Goal: Use online tool/utility: Utilize a website feature to perform a specific function

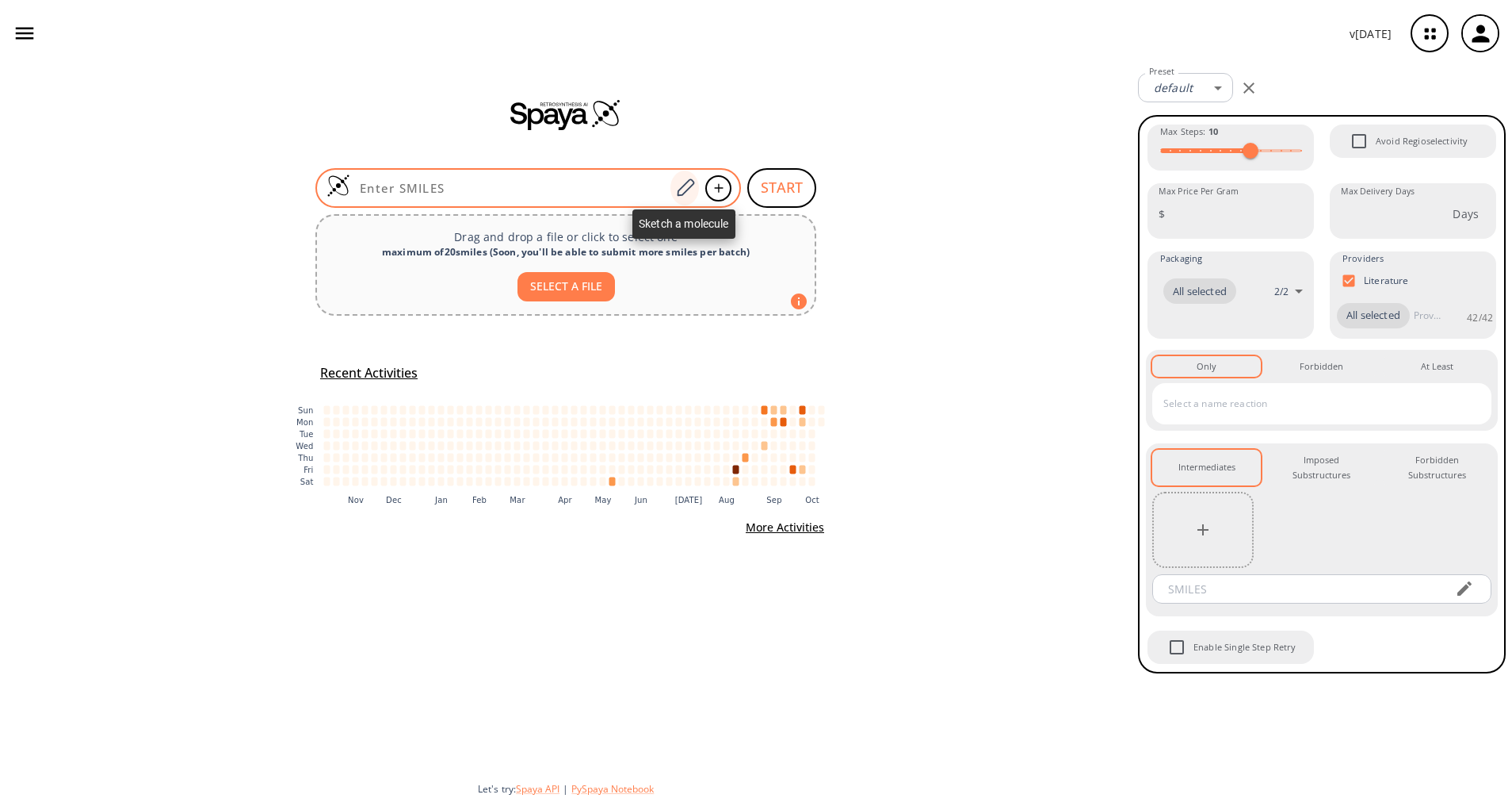
click at [691, 192] on icon at bounding box center [685, 187] width 21 height 20
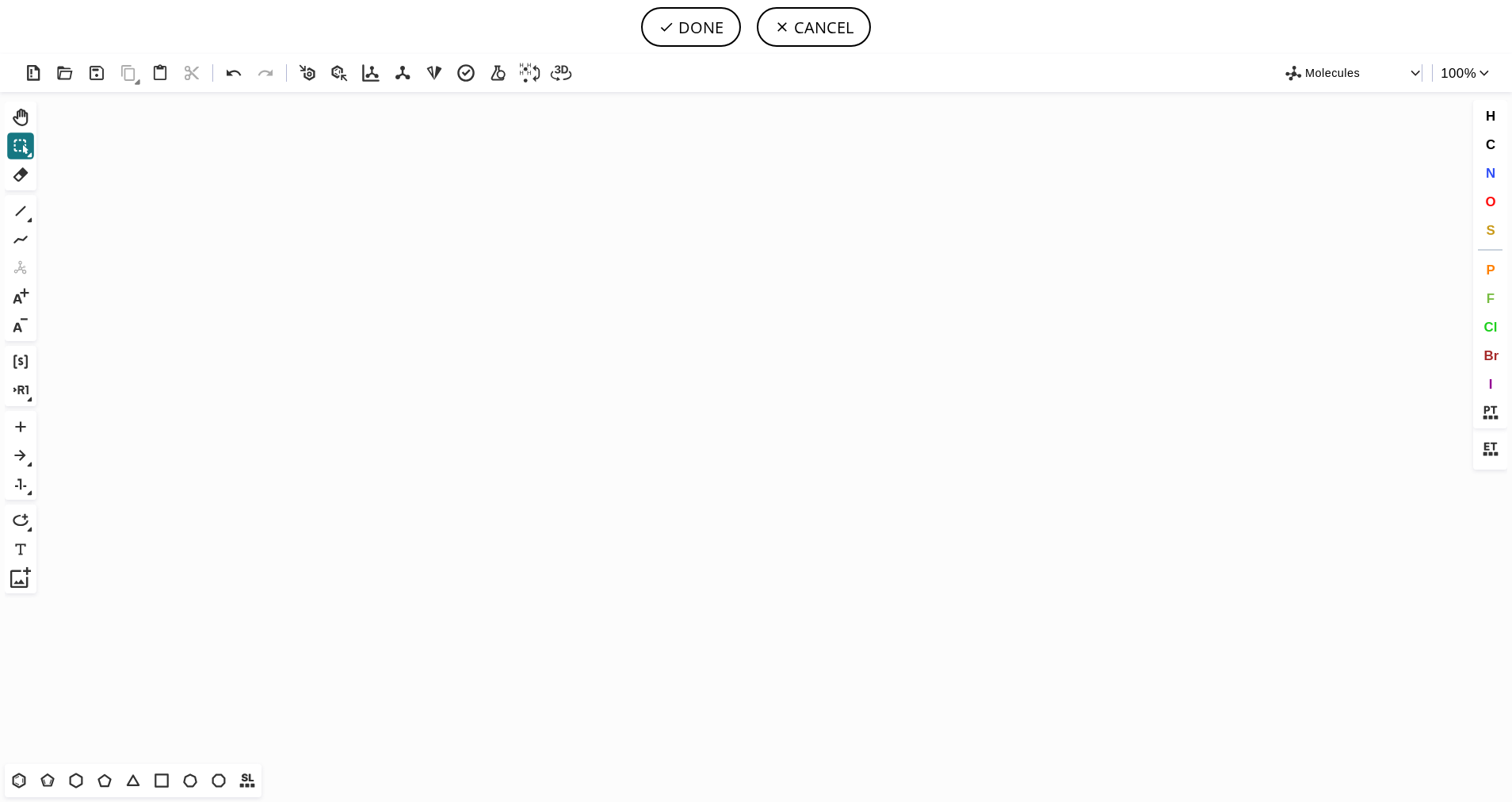
drag, startPoint x: 437, startPoint y: 852, endPoint x: 416, endPoint y: 856, distance: 21.4
drag, startPoint x: 416, startPoint y: 856, endPoint x: 112, endPoint y: 747, distance: 323.0
click at [9, 770] on icon at bounding box center [19, 780] width 20 height 20
click at [555, 417] on icon "Created with [PERSON_NAME] 2.3.0" at bounding box center [756, 427] width 1427 height 672
click at [54, 778] on icon at bounding box center [47, 780] width 20 height 20
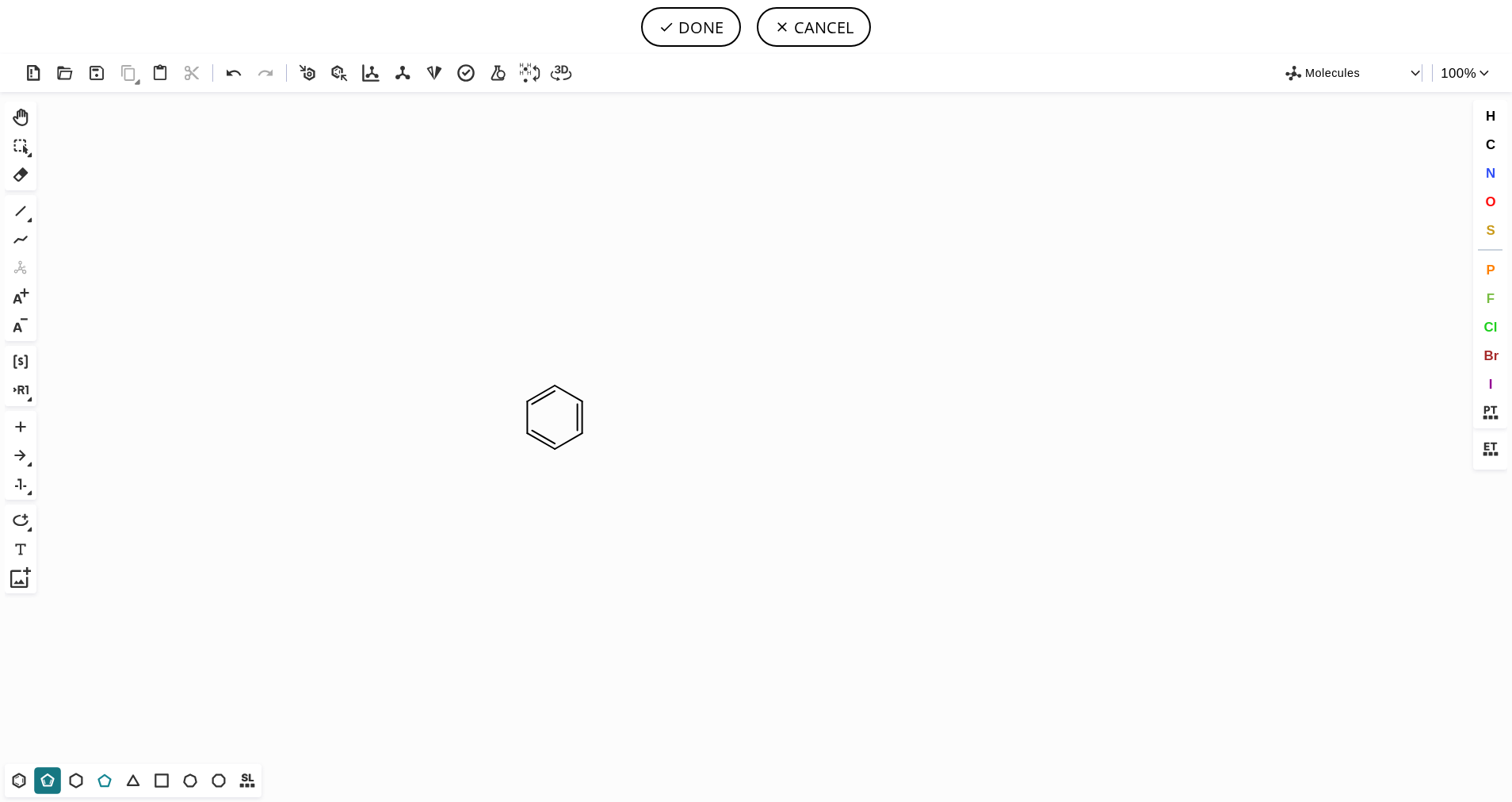
click at [104, 783] on icon at bounding box center [104, 780] width 20 height 20
click at [27, 218] on icon at bounding box center [29, 220] width 6 height 6
click at [90, 212] on button "2" at bounding box center [81, 211] width 22 height 22
drag, startPoint x: 473, startPoint y: 91, endPoint x: 1224, endPoint y: 77, distance: 751.1
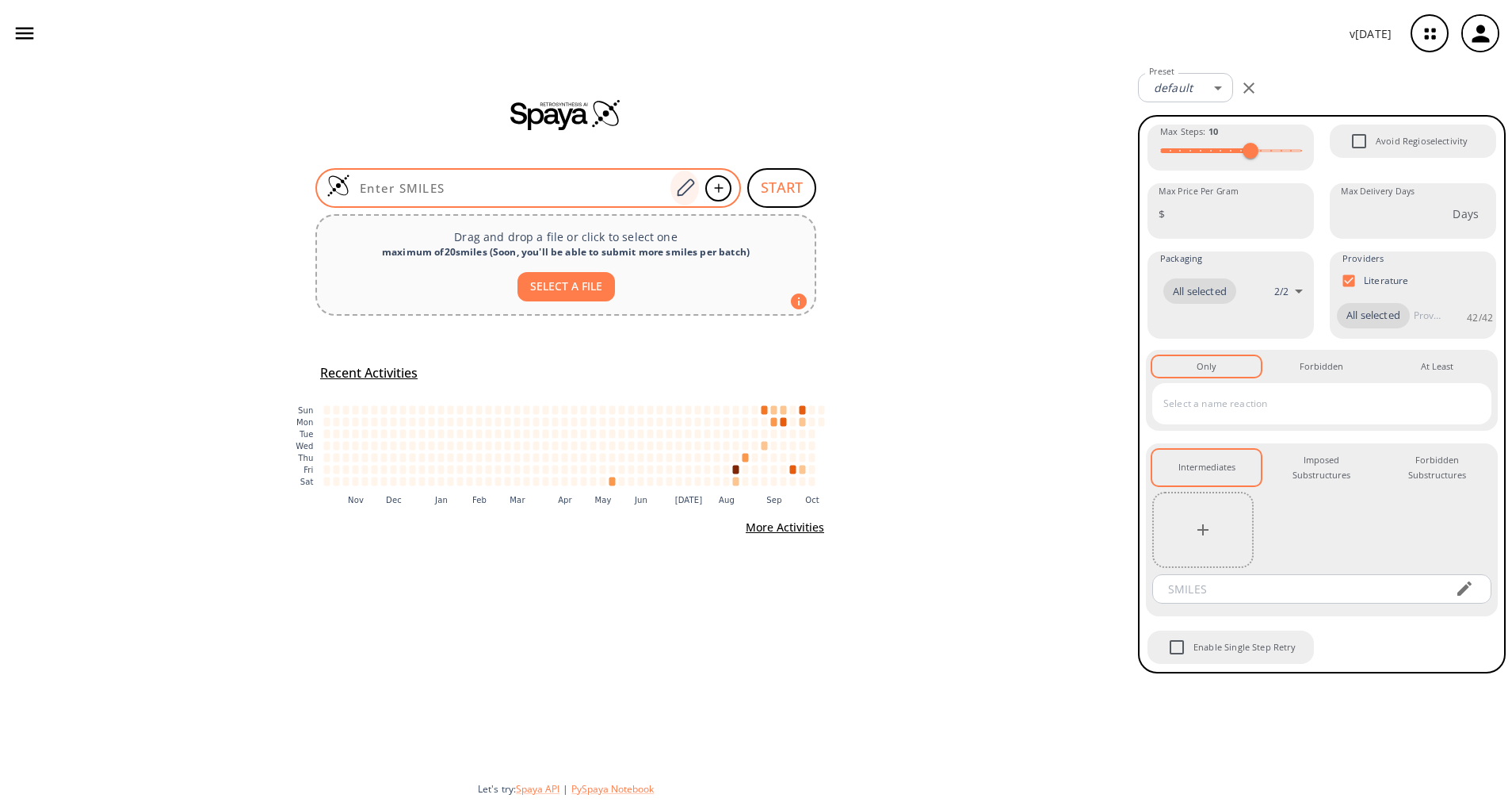
drag, startPoint x: 0, startPoint y: 0, endPoint x: 680, endPoint y: 185, distance: 704.7
click at [680, 185] on icon at bounding box center [685, 187] width 21 height 20
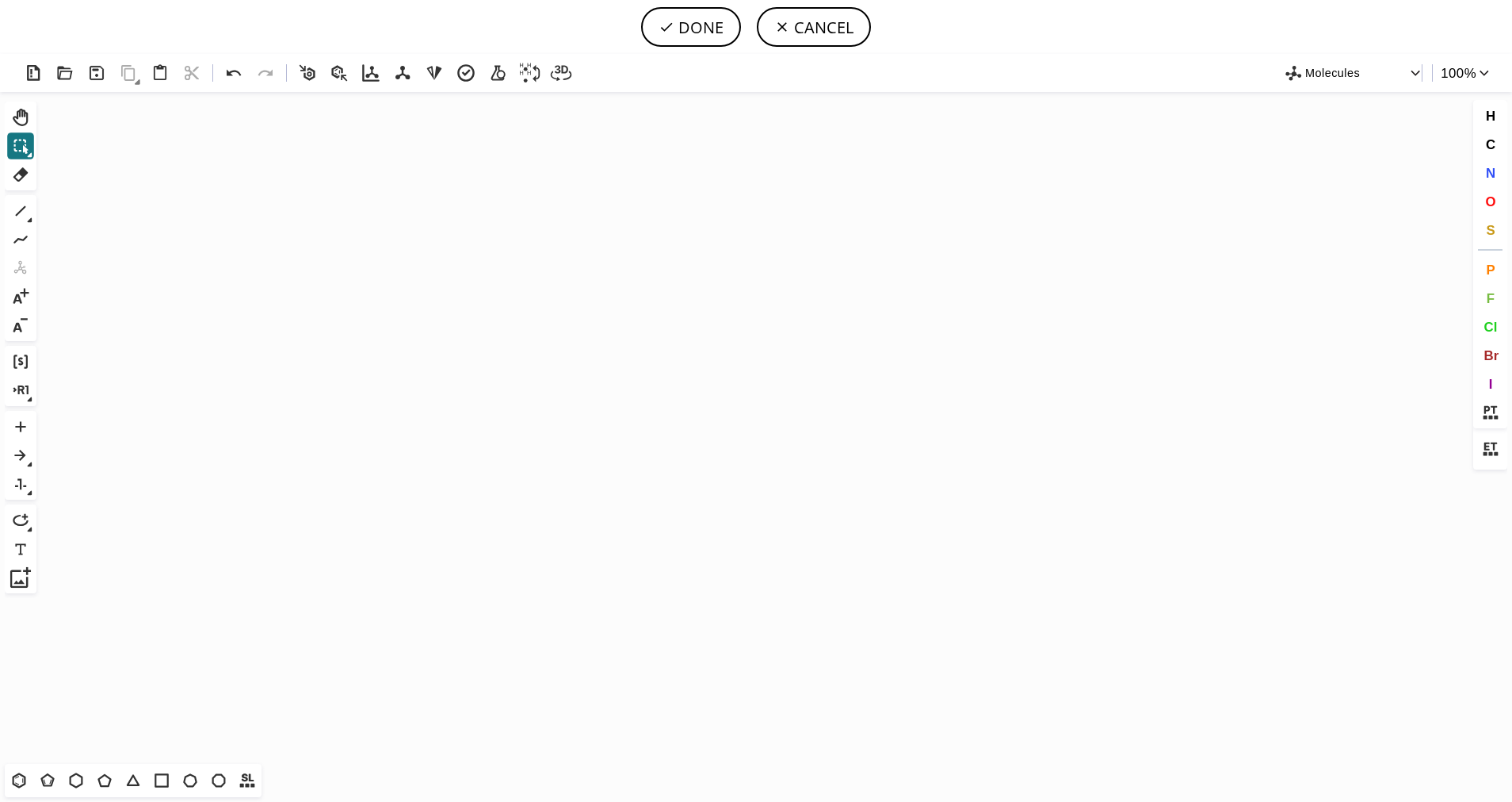
drag, startPoint x: 931, startPoint y: 305, endPoint x: 1352, endPoint y: 411, distance: 434.1
drag, startPoint x: 860, startPoint y: 695, endPoint x: 518, endPoint y: 857, distance: 378.4
drag, startPoint x: 518, startPoint y: 857, endPoint x: 8, endPoint y: 775, distance: 516.6
click at [8, 775] on button "T" at bounding box center [19, 780] width 27 height 27
click at [602, 409] on icon "Created with [PERSON_NAME] 2.3.0" at bounding box center [756, 427] width 1427 height 672
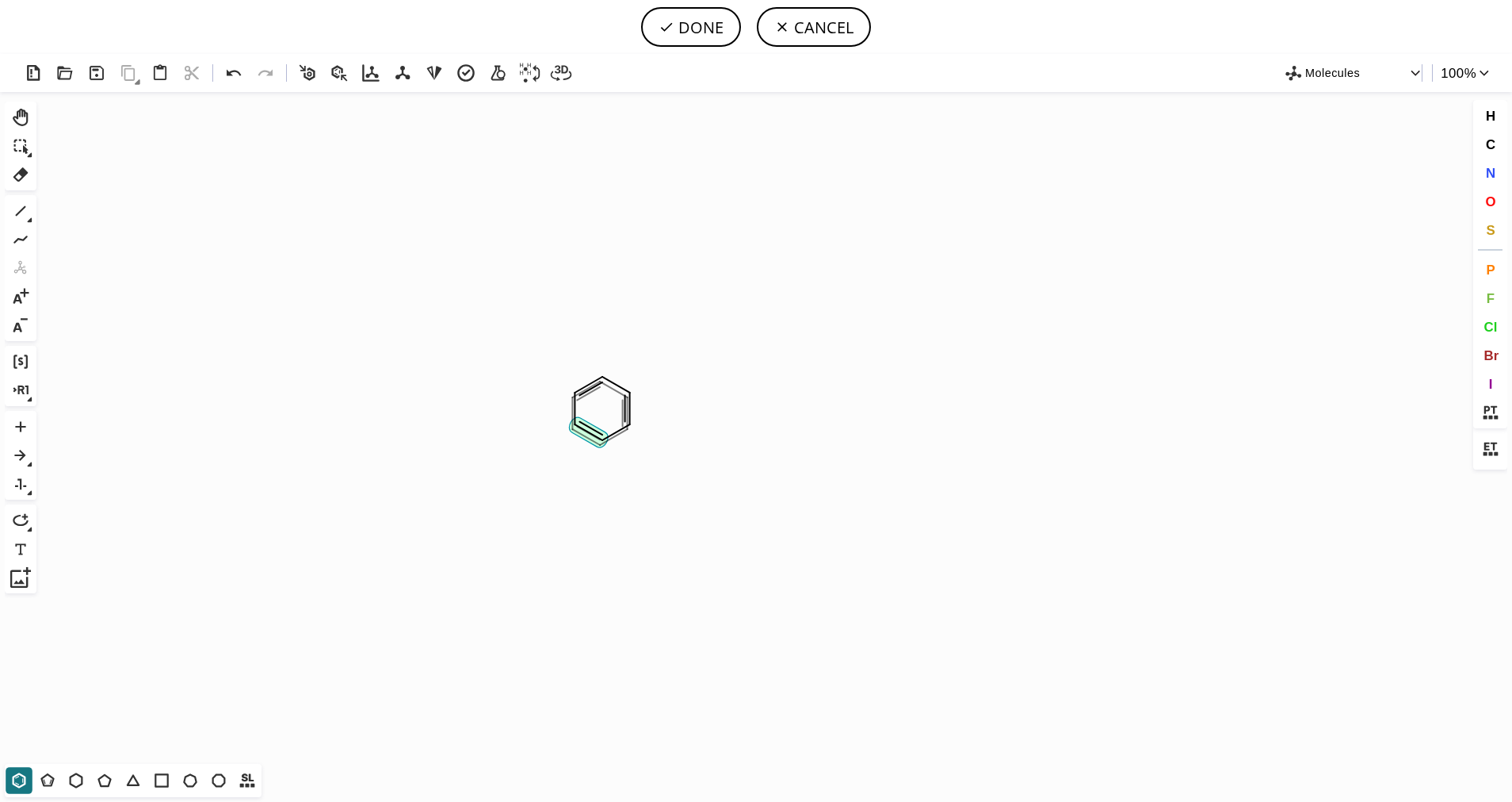
drag, startPoint x: 320, startPoint y: 836, endPoint x: 288, endPoint y: 863, distance: 41.9
drag, startPoint x: 288, startPoint y: 863, endPoint x: 101, endPoint y: 779, distance: 205.0
click at [101, 779] on icon at bounding box center [104, 780] width 20 height 20
click at [29, 211] on icon at bounding box center [20, 210] width 20 height 20
click at [33, 221] on button "1" at bounding box center [20, 211] width 27 height 27
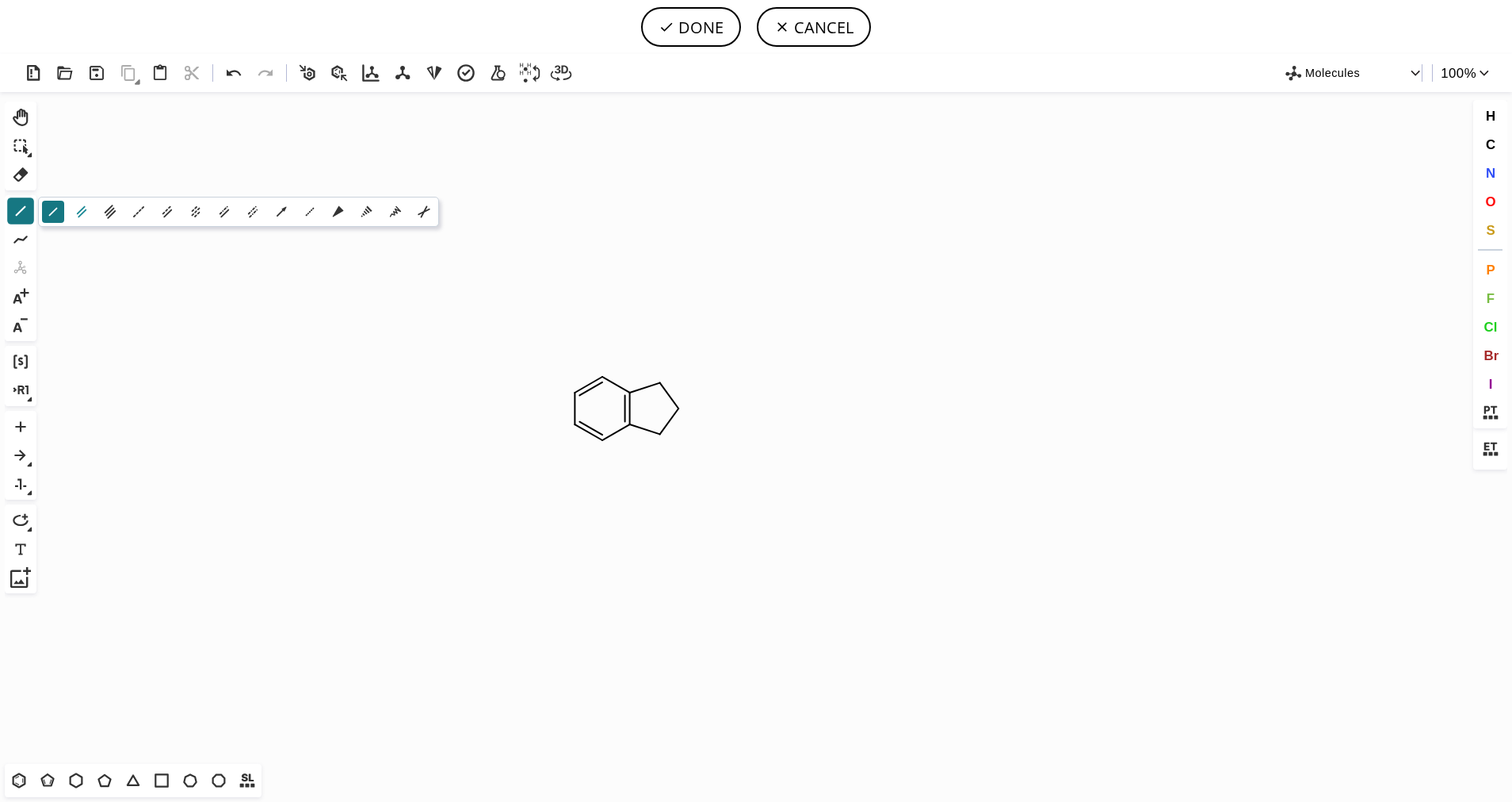
click at [78, 211] on icon at bounding box center [81, 211] width 17 height 17
click at [1485, 226] on button "S" at bounding box center [1491, 230] width 27 height 27
click at [658, 430] on tspan "S" at bounding box center [658, 430] width 7 height 12
click at [27, 211] on icon at bounding box center [20, 210] width 20 height 20
drag, startPoint x: 917, startPoint y: 221, endPoint x: 976, endPoint y: 206, distance: 60.9
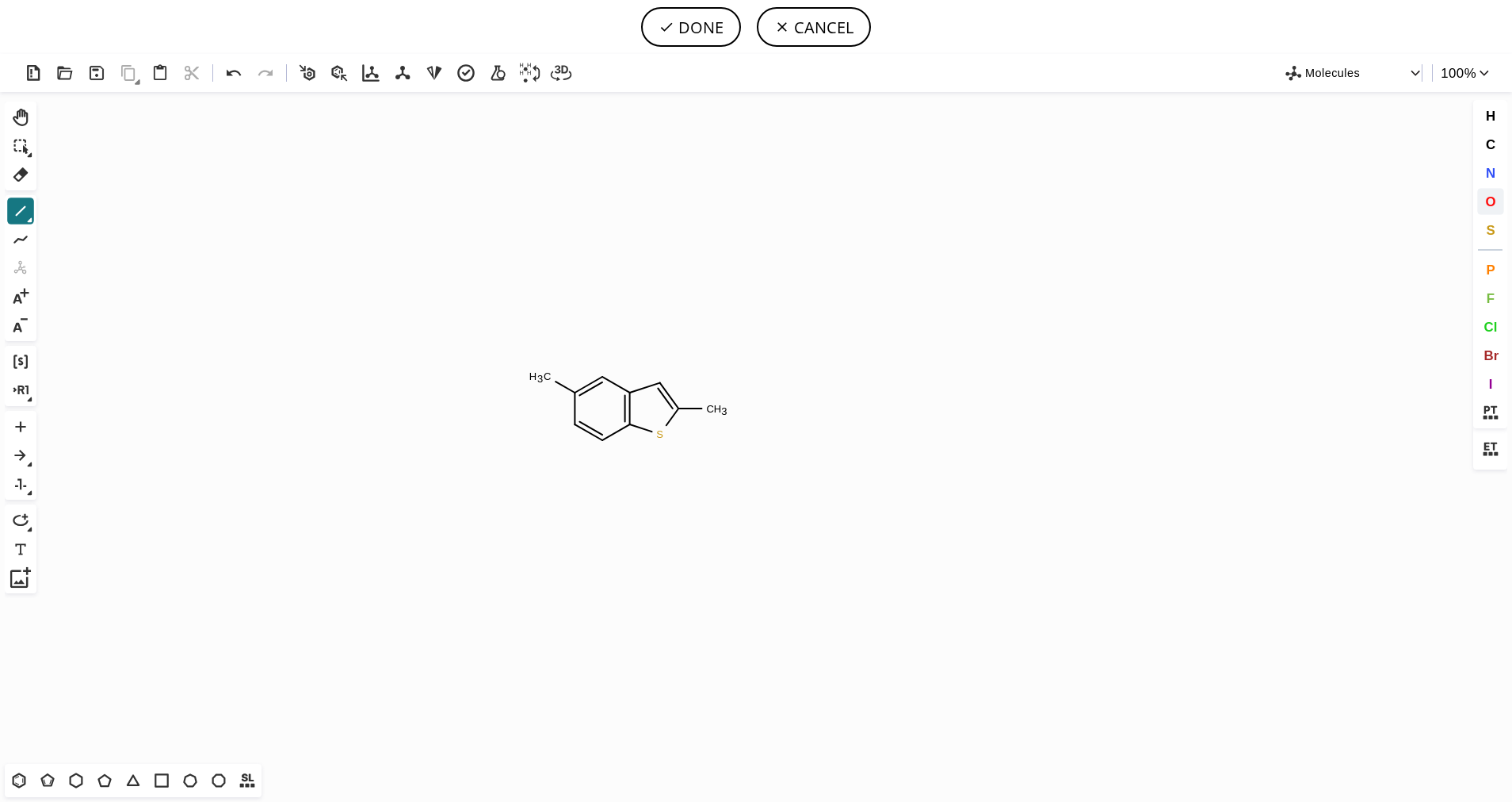
click at [1483, 213] on button "O" at bounding box center [1491, 201] width 27 height 27
drag, startPoint x: 510, startPoint y: 279, endPoint x: 474, endPoint y: 292, distance: 38.3
click at [551, 379] on tspan "O" at bounding box center [551, 379] width 8 height 12
click at [18, 218] on icon at bounding box center [20, 210] width 20 height 20
drag, startPoint x: 671, startPoint y: 330, endPoint x: 133, endPoint y: 217, distance: 549.7
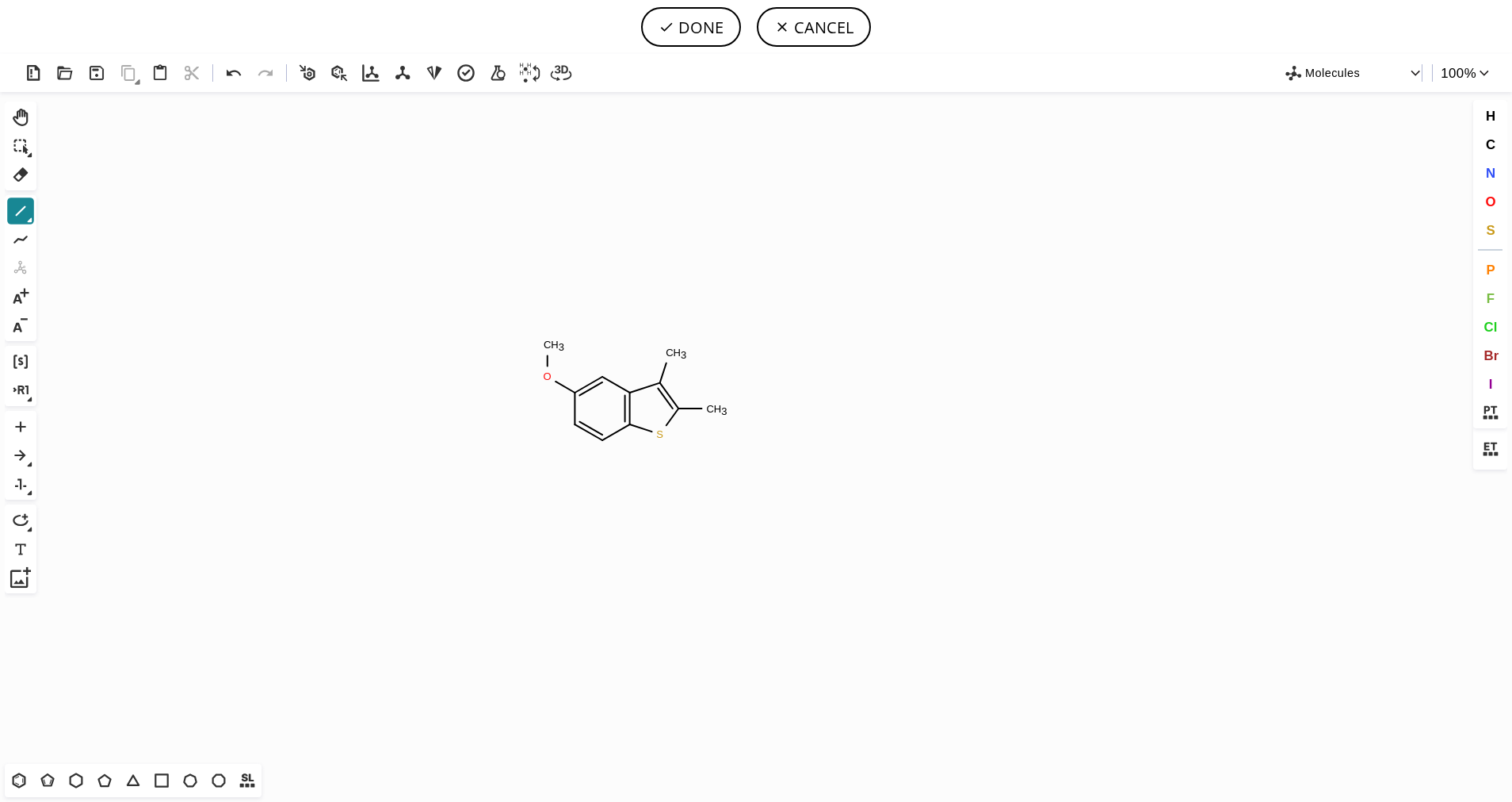
click at [28, 209] on icon at bounding box center [20, 210] width 20 height 20
click at [82, 208] on icon at bounding box center [81, 212] width 10 height 12
click at [1492, 199] on span "O" at bounding box center [1490, 201] width 11 height 15
click at [729, 432] on tspan "O" at bounding box center [729, 432] width 8 height 12
click at [7, 211] on div "1" at bounding box center [20, 211] width 28 height 28
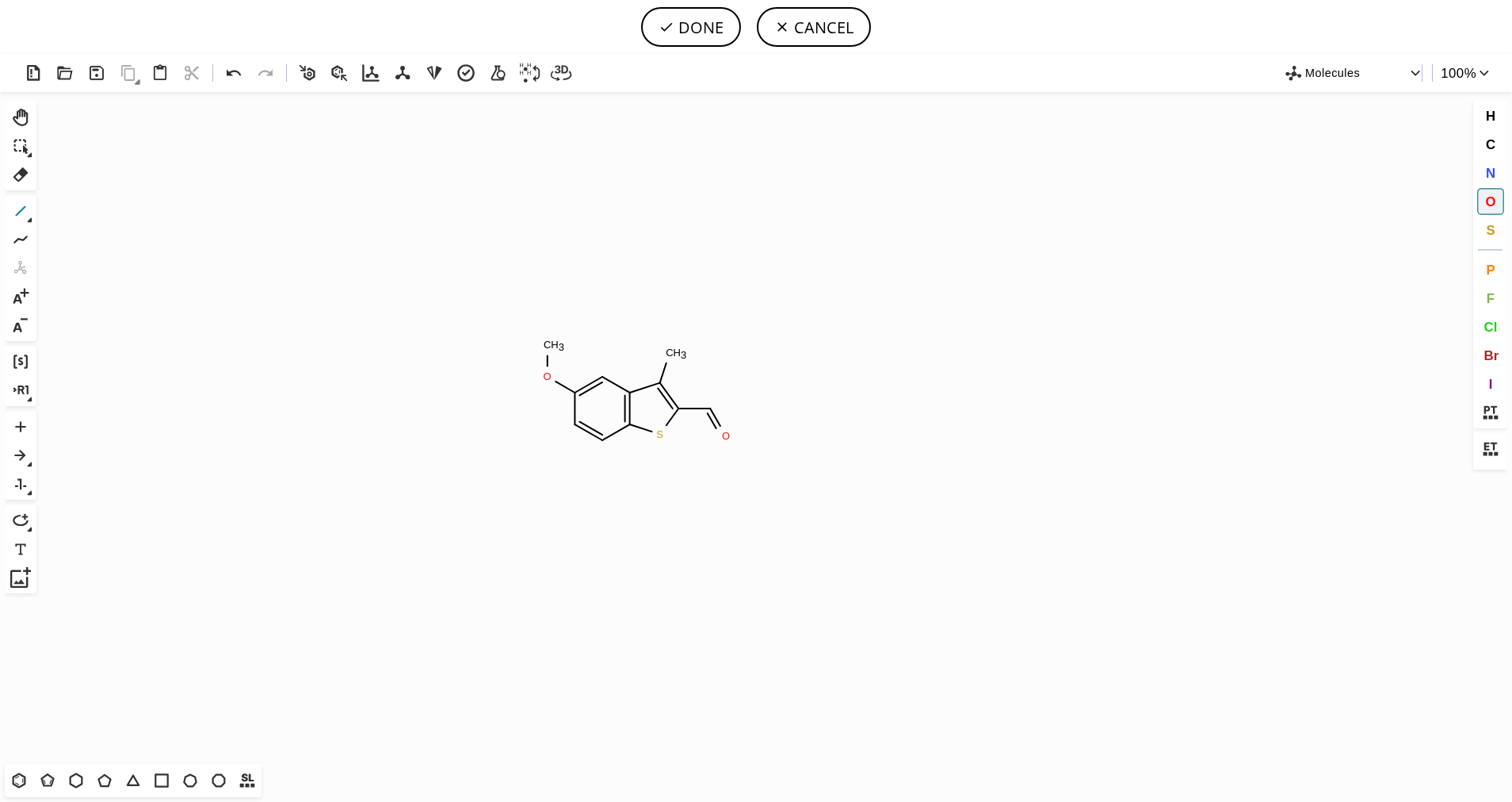
click at [15, 208] on icon at bounding box center [20, 210] width 20 height 20
click at [1501, 202] on button "O" at bounding box center [1491, 201] width 27 height 27
click at [725, 376] on tspan "O" at bounding box center [726, 376] width 8 height 12
click at [695, 38] on button "DONE" at bounding box center [691, 27] width 100 height 40
type input "C1(OC)C=CC2SC(C(OC)=O)=C(C)C=2C=1"
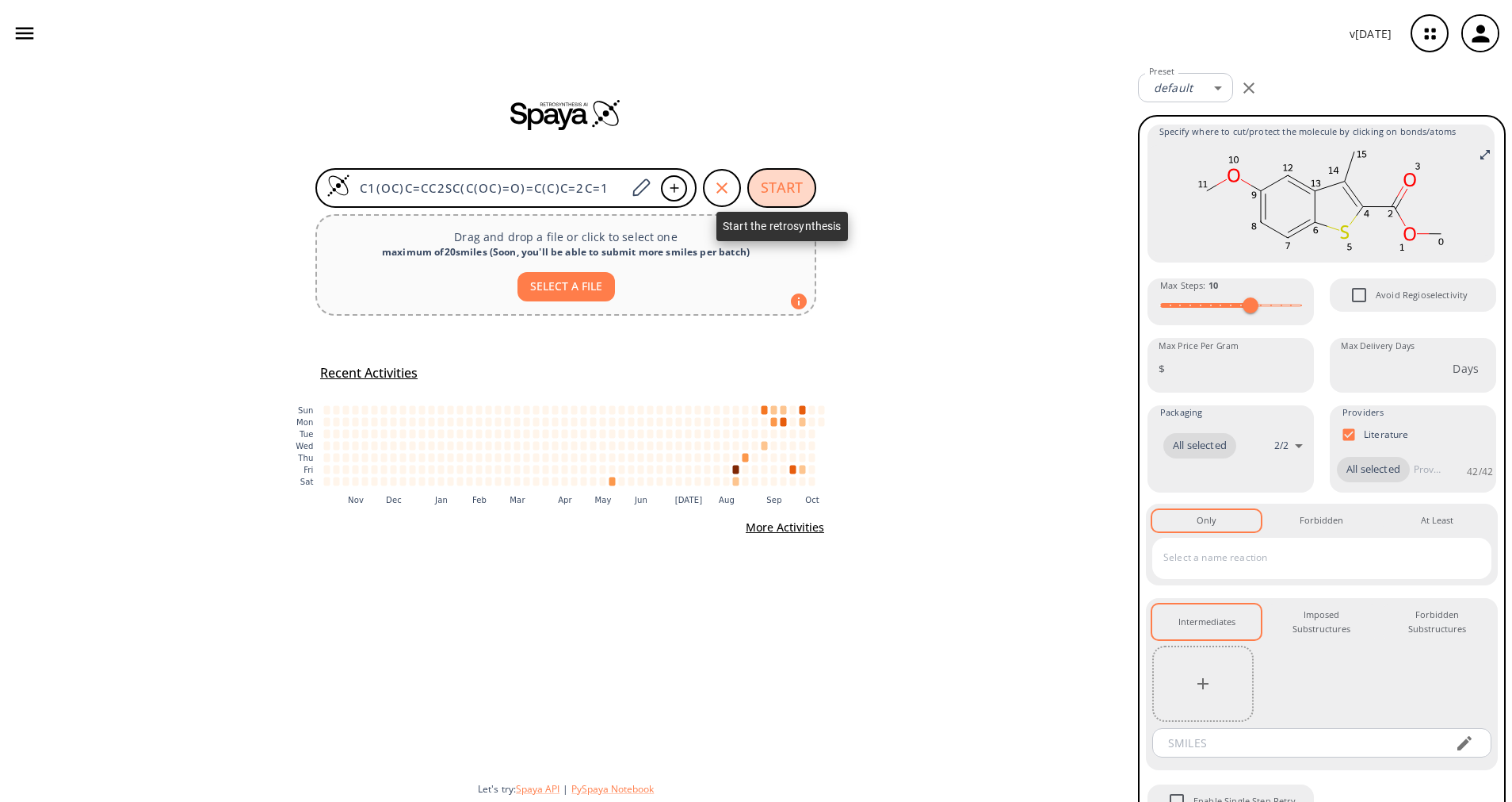
click at [802, 190] on button "START" at bounding box center [782, 187] width 69 height 40
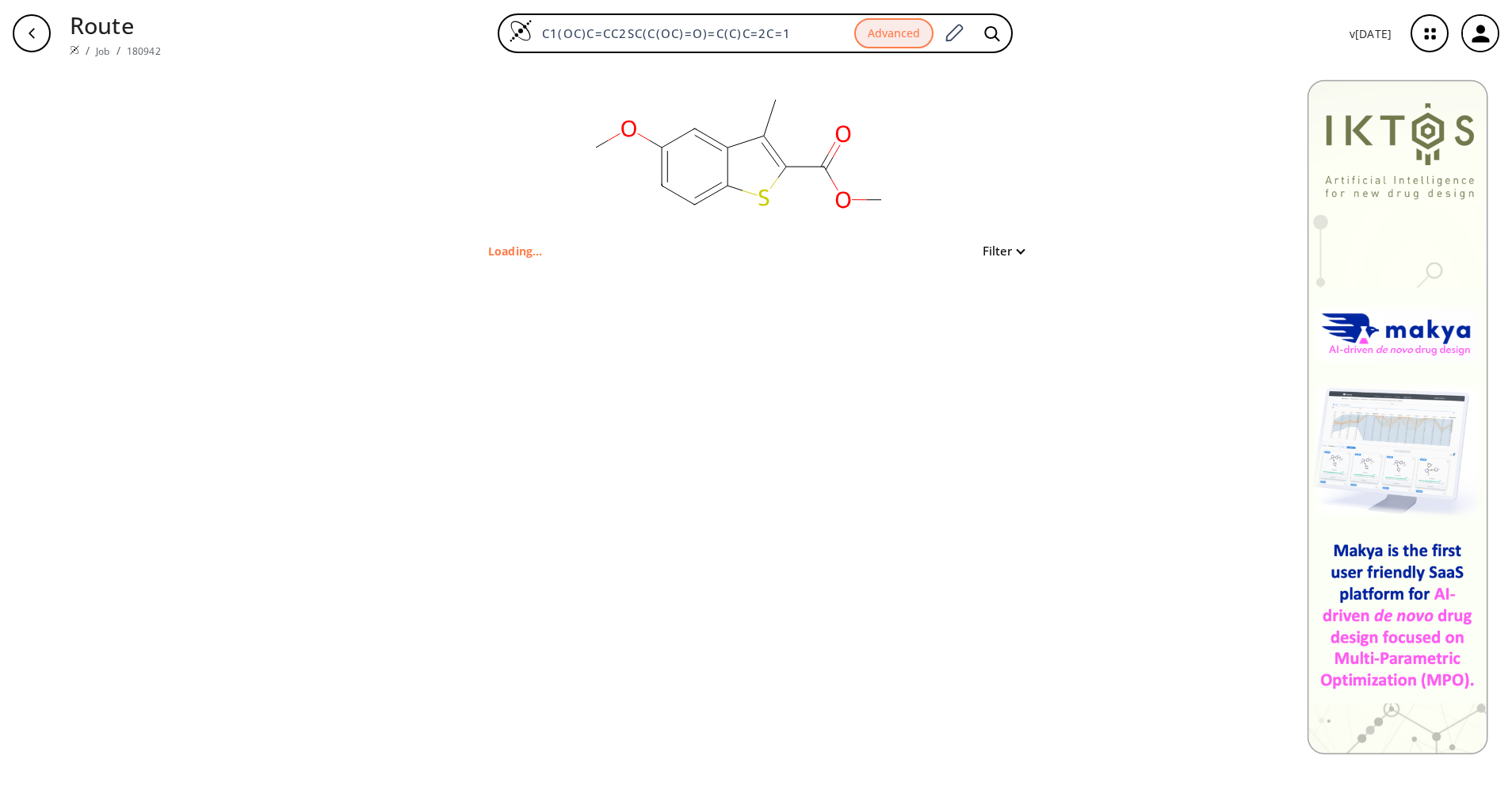
type input "S1C2C=CC(OC)=CC=2C(C)=C1C(OC)=O"
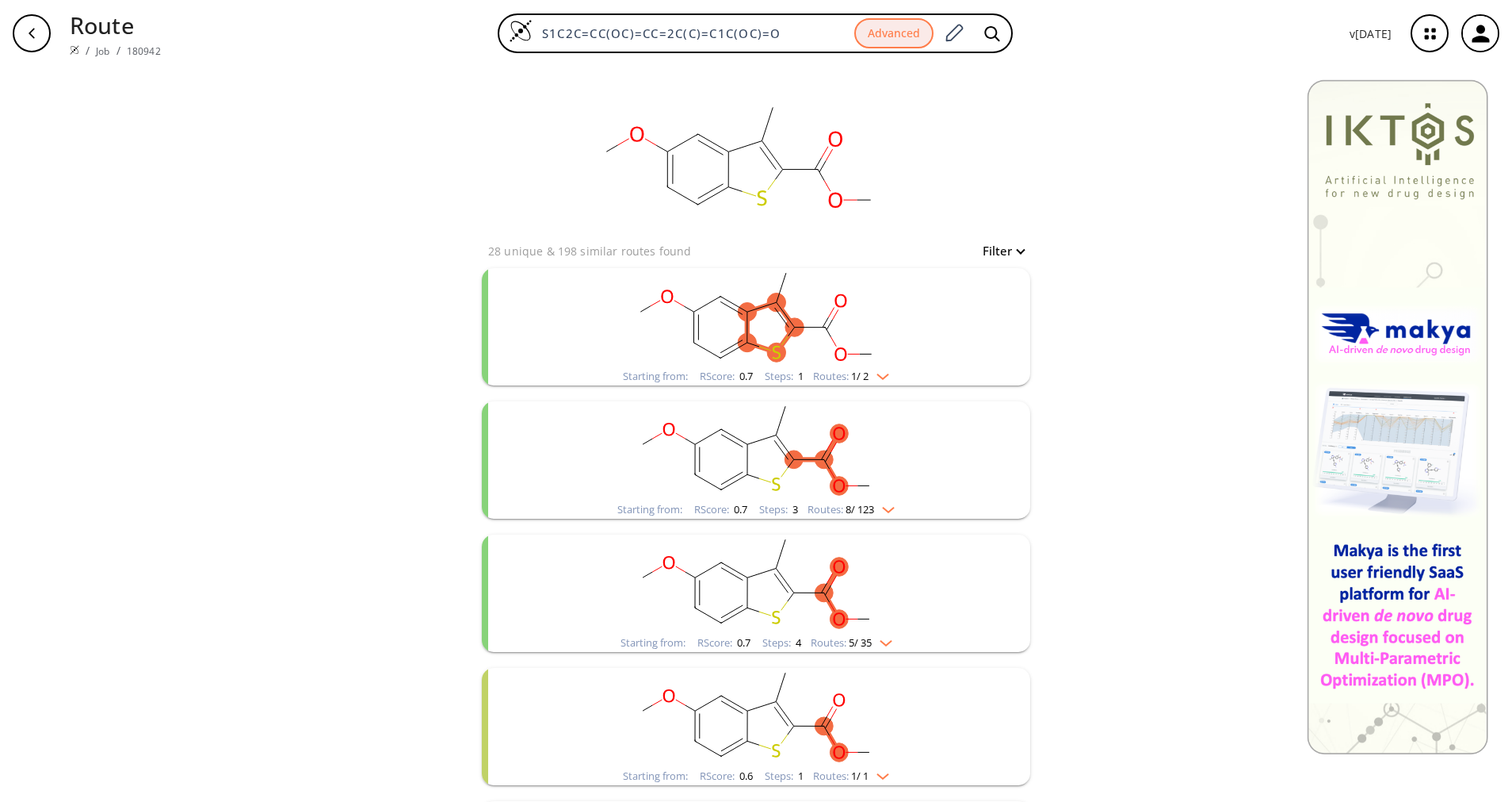
click at [888, 367] on div "clusters" at bounding box center [756, 318] width 412 height 99
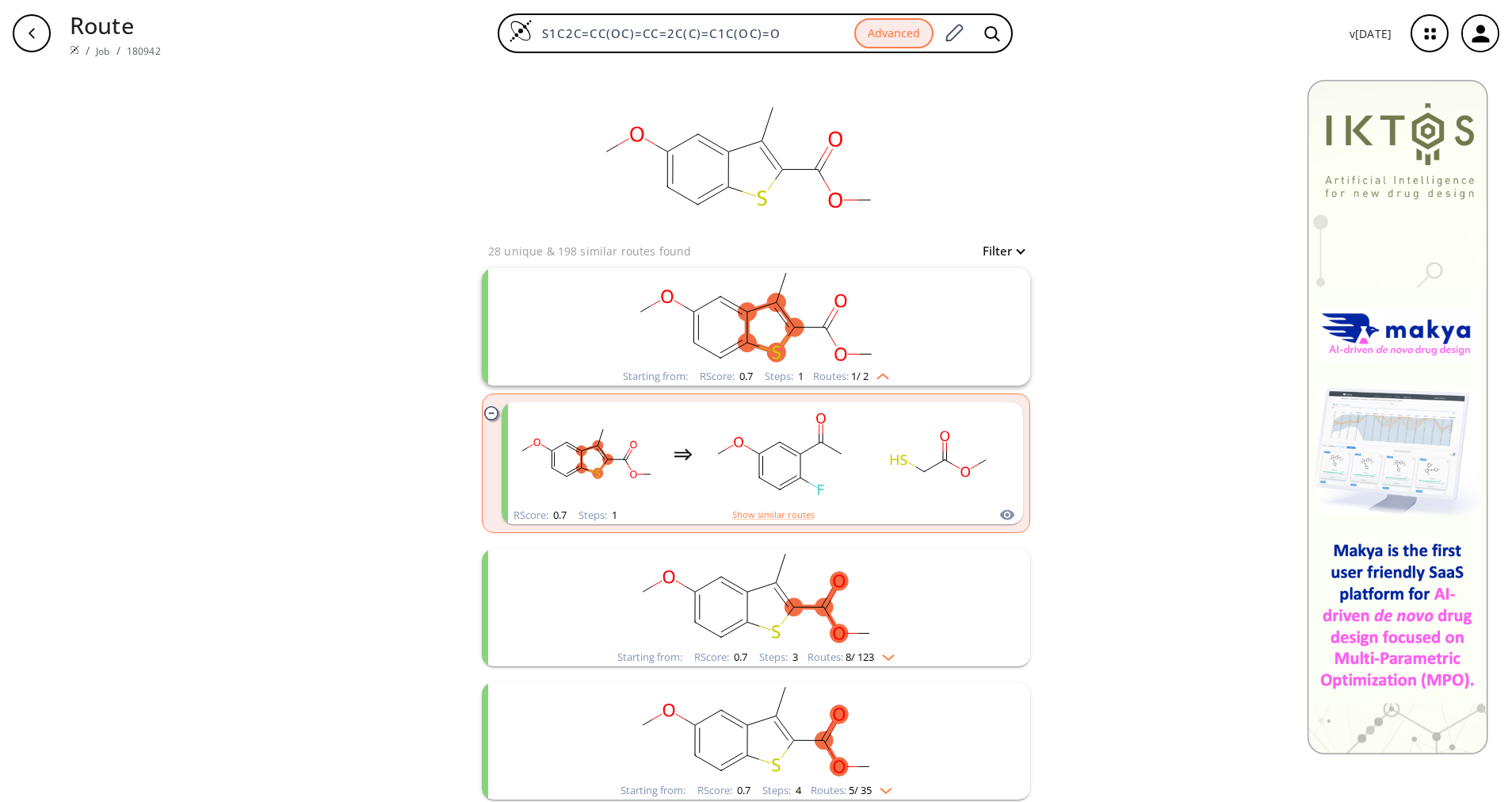
click at [888, 661] on div "Routes: 8 / 123" at bounding box center [851, 657] width 87 height 11
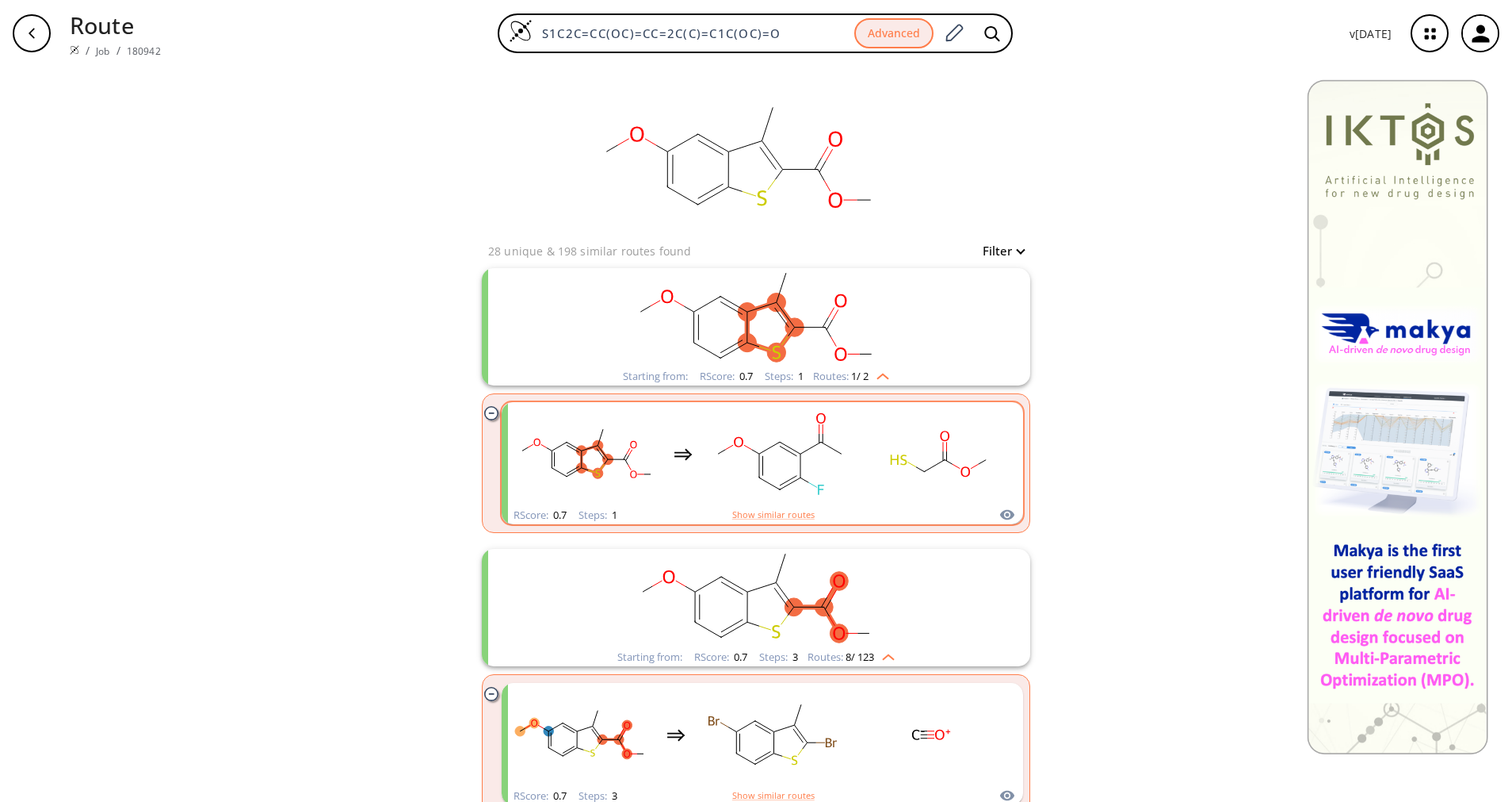
click at [921, 478] on rect "clusters" at bounding box center [938, 454] width 142 height 99
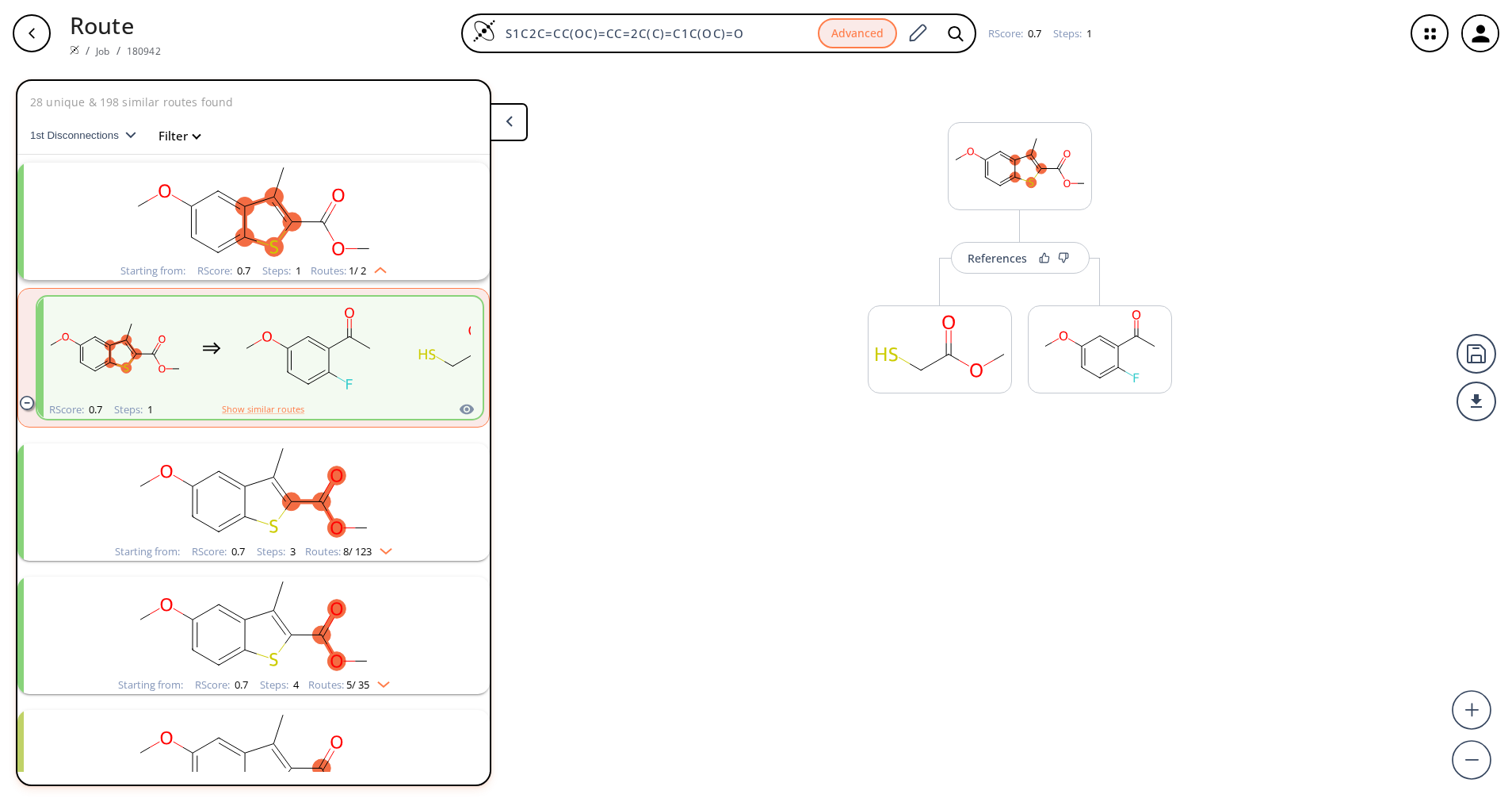
scroll to position [37, 0]
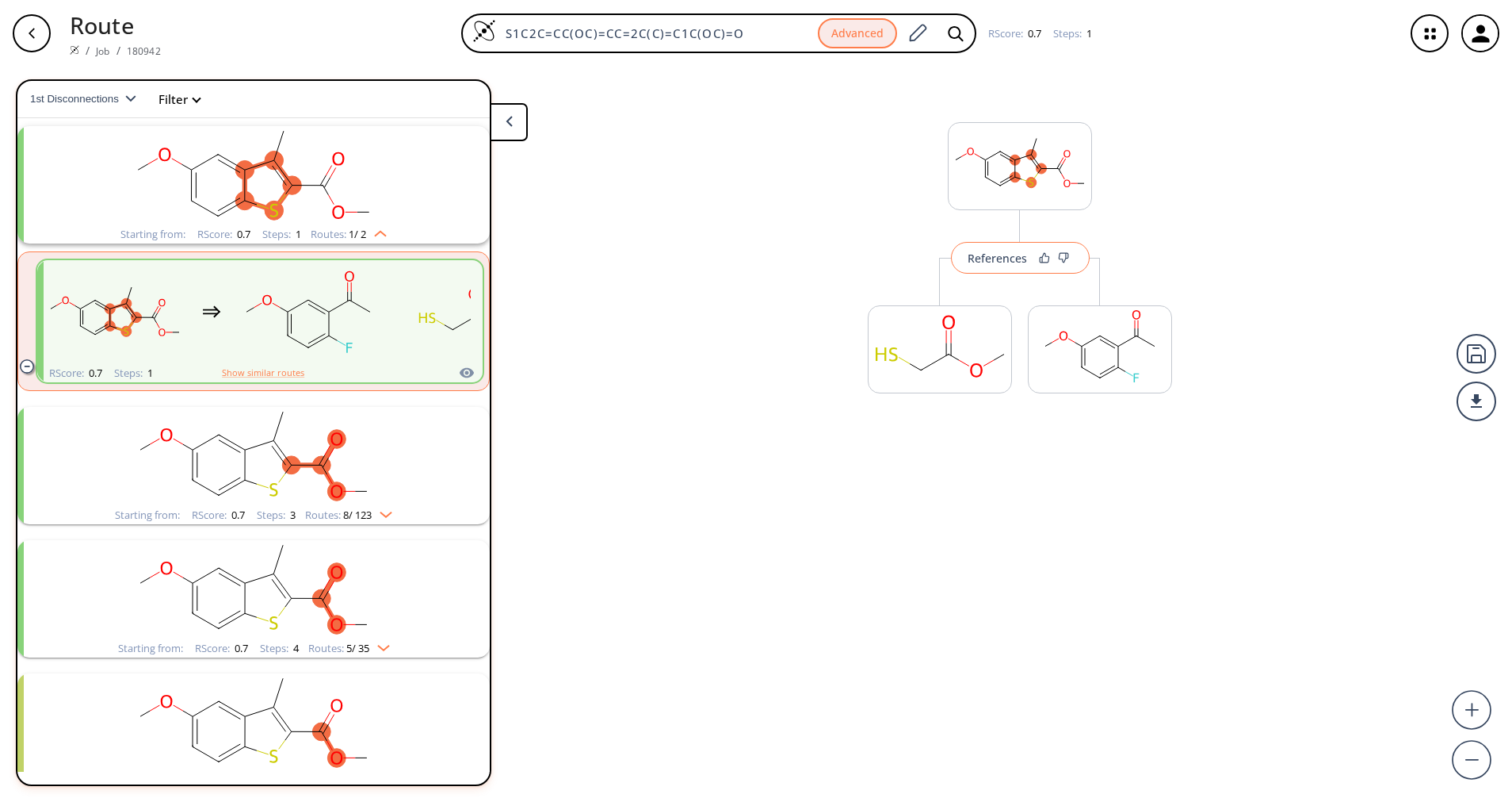
click at [998, 265] on button "References" at bounding box center [1020, 257] width 138 height 32
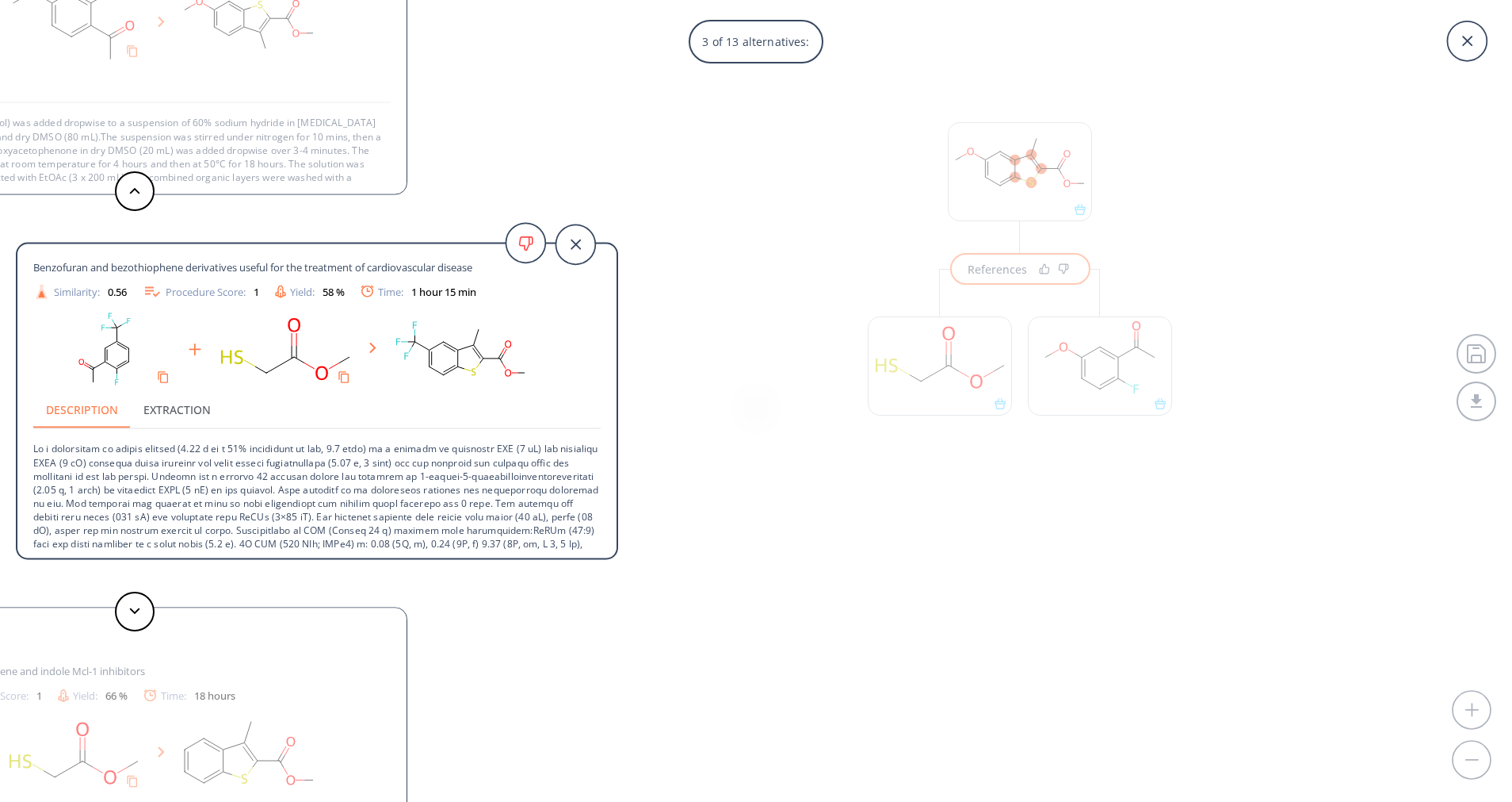
scroll to position [57, 0]
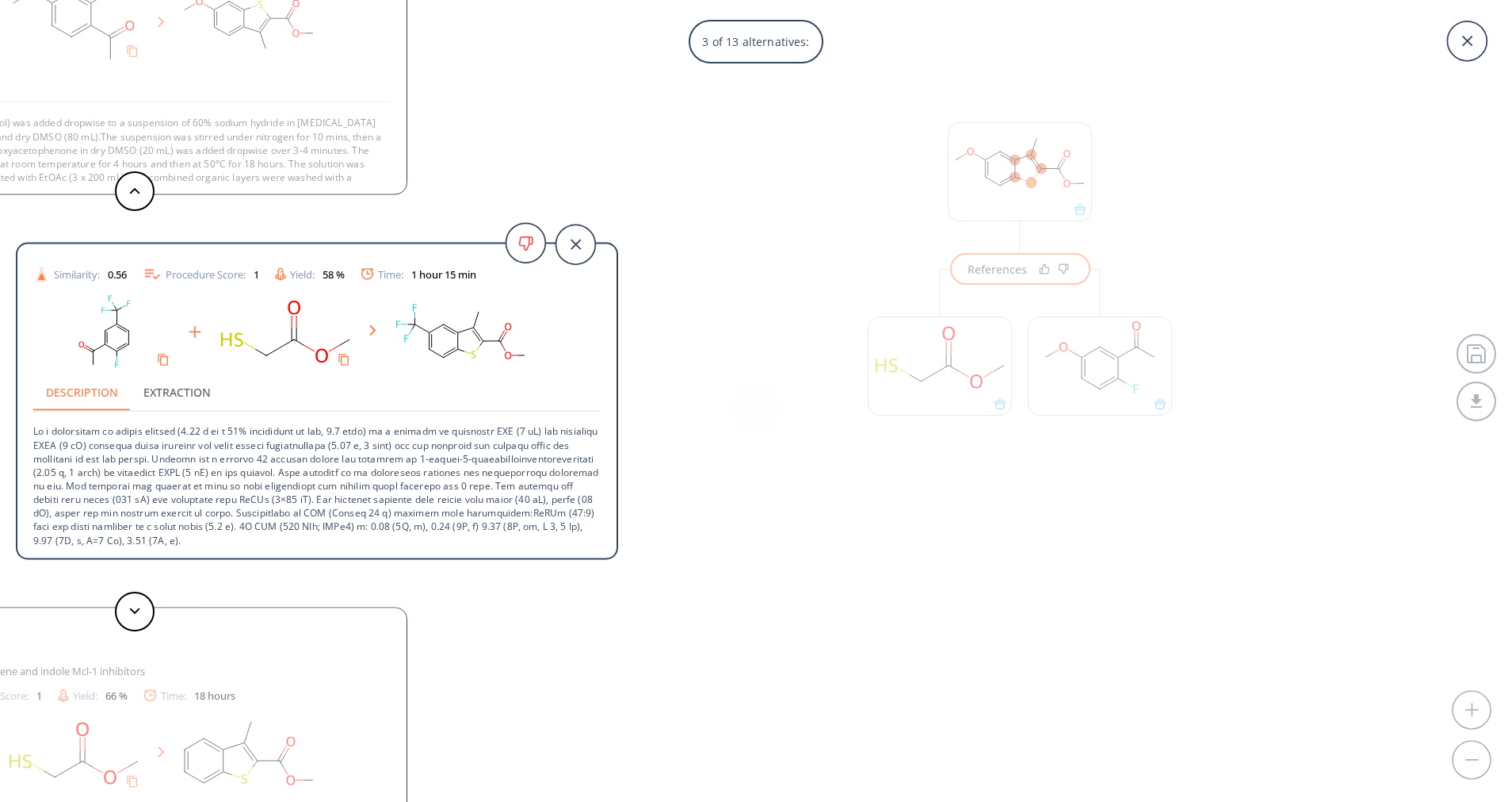
click at [869, 344] on div "3 of 13 alternatives: Benzothiophene synthesis Reference: WO2015162538A1_0161 H…" at bounding box center [756, 401] width 1512 height 802
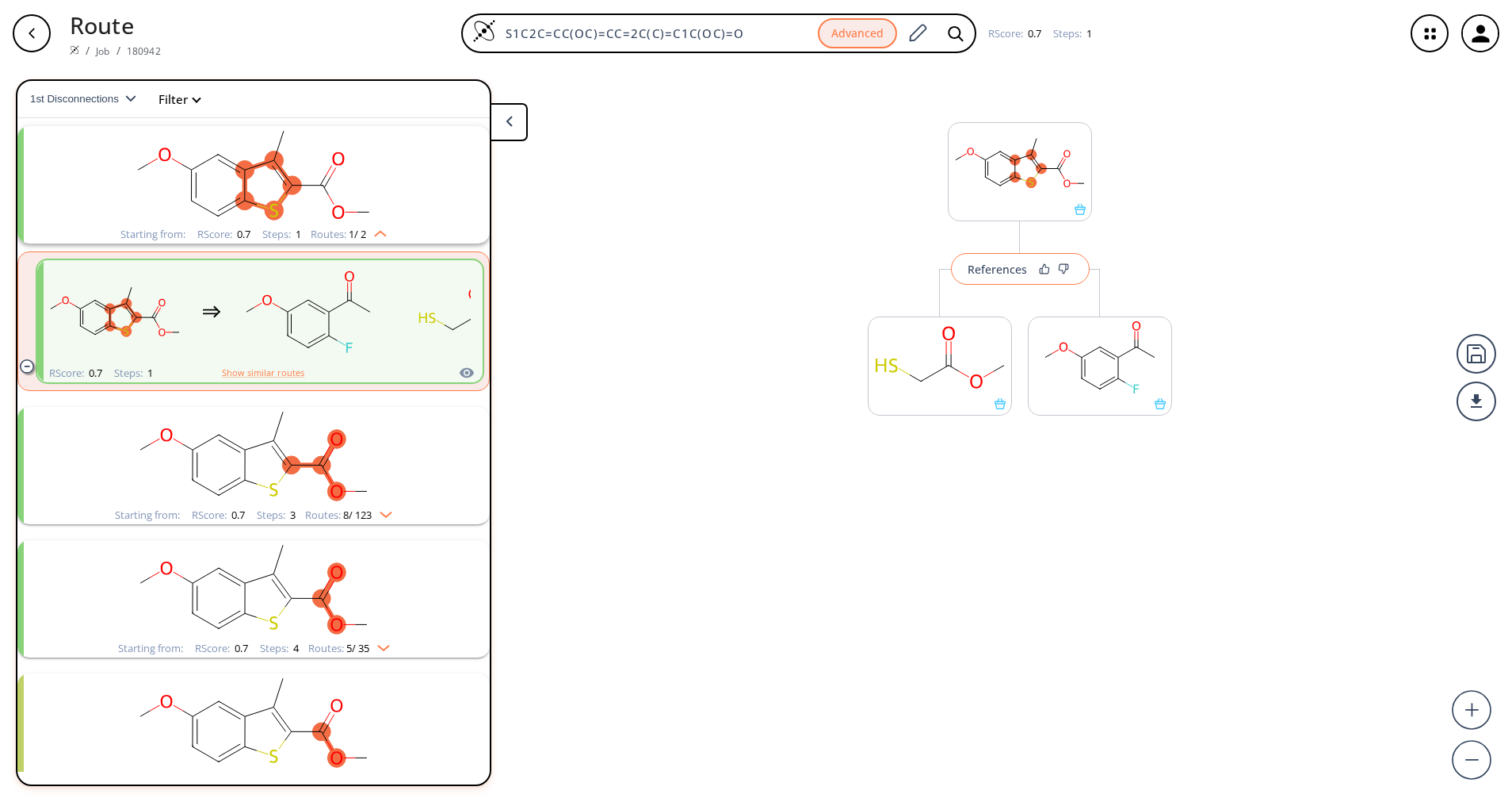
click at [984, 271] on div "References" at bounding box center [997, 269] width 59 height 11
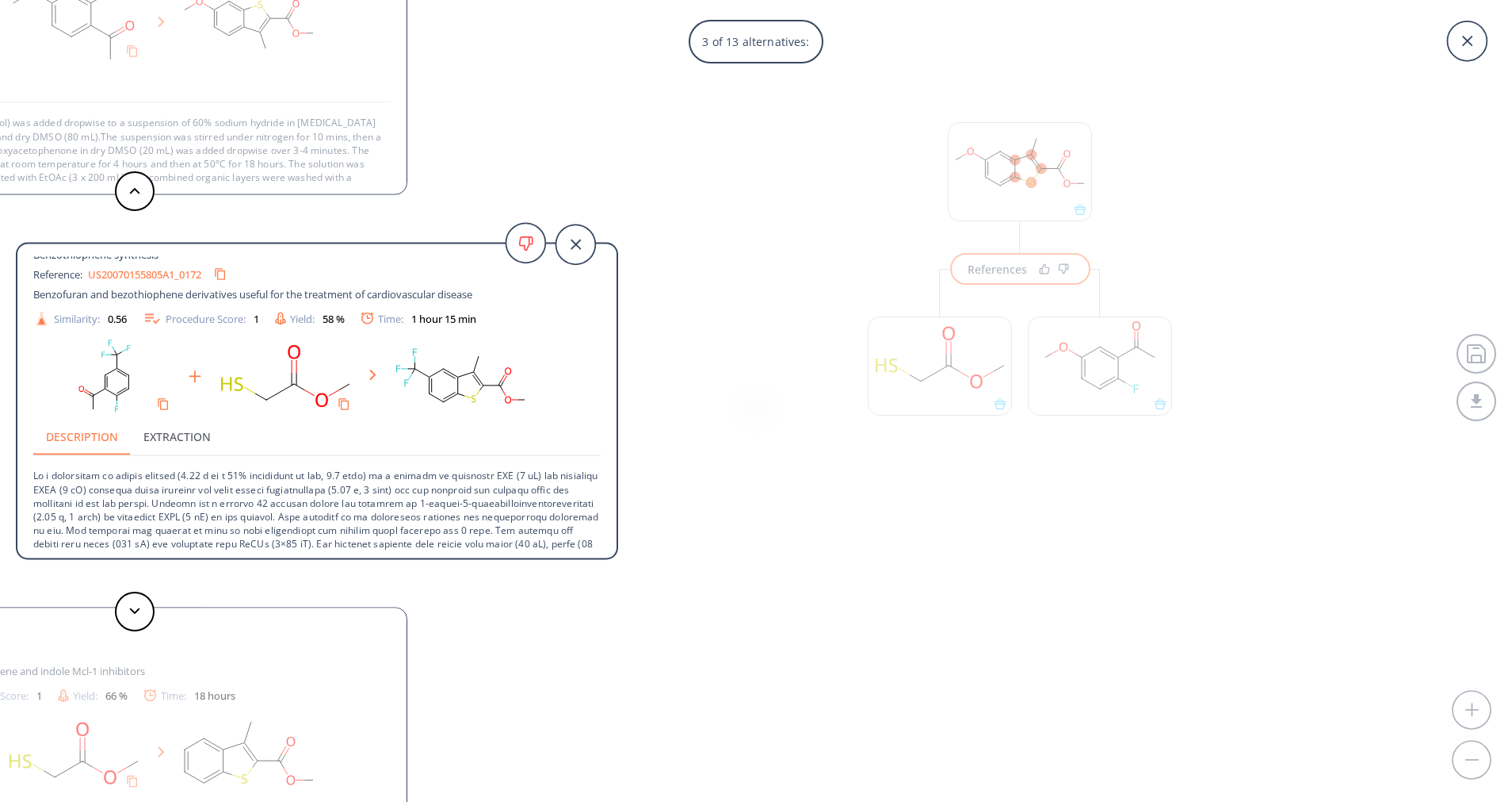
scroll to position [0, 0]
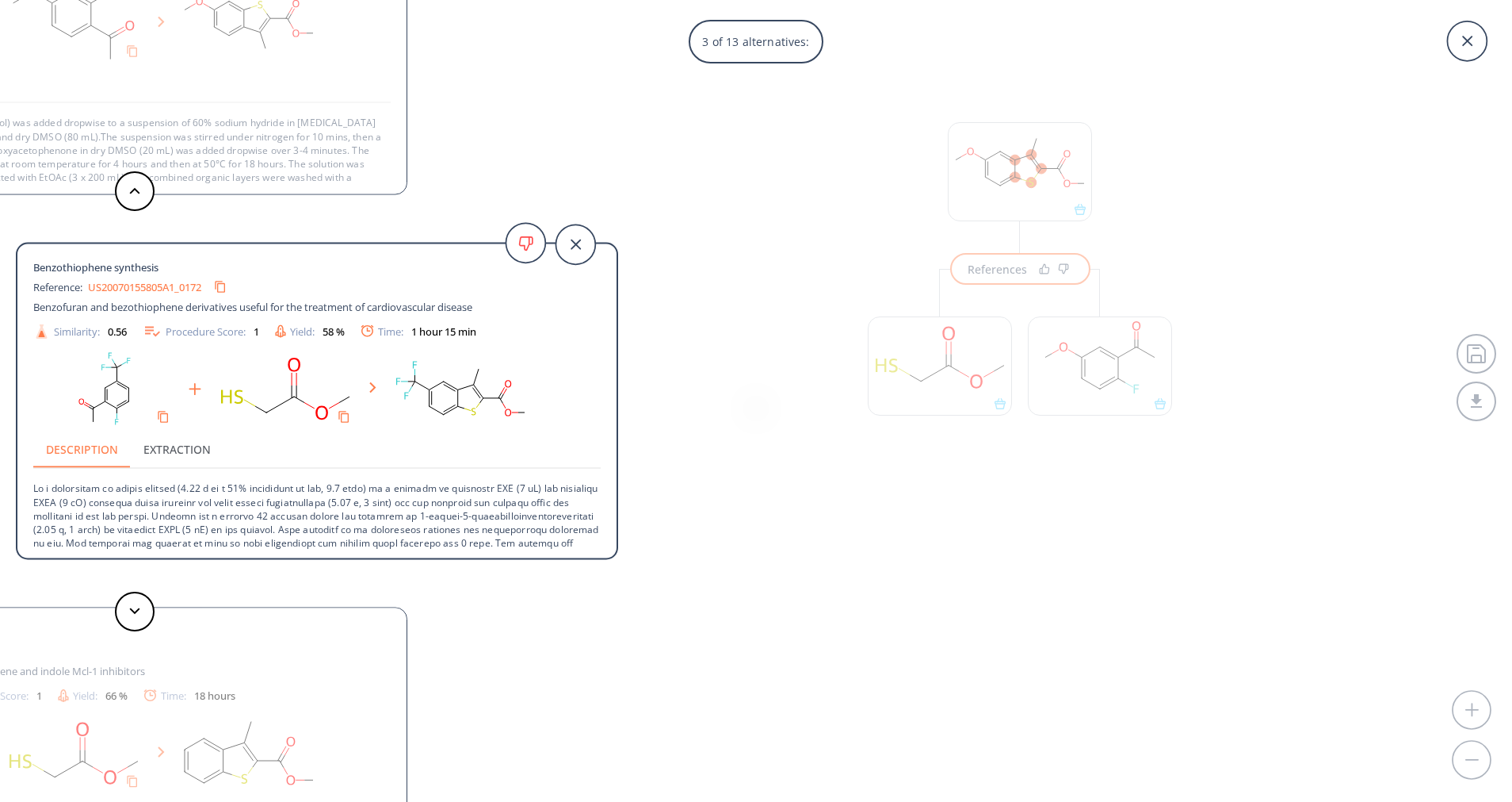
click at [890, 176] on div "3 of 13 alternatives: Benzothiophene synthesis Reference: WO2015162538A1_0161 H…" at bounding box center [756, 401] width 1512 height 802
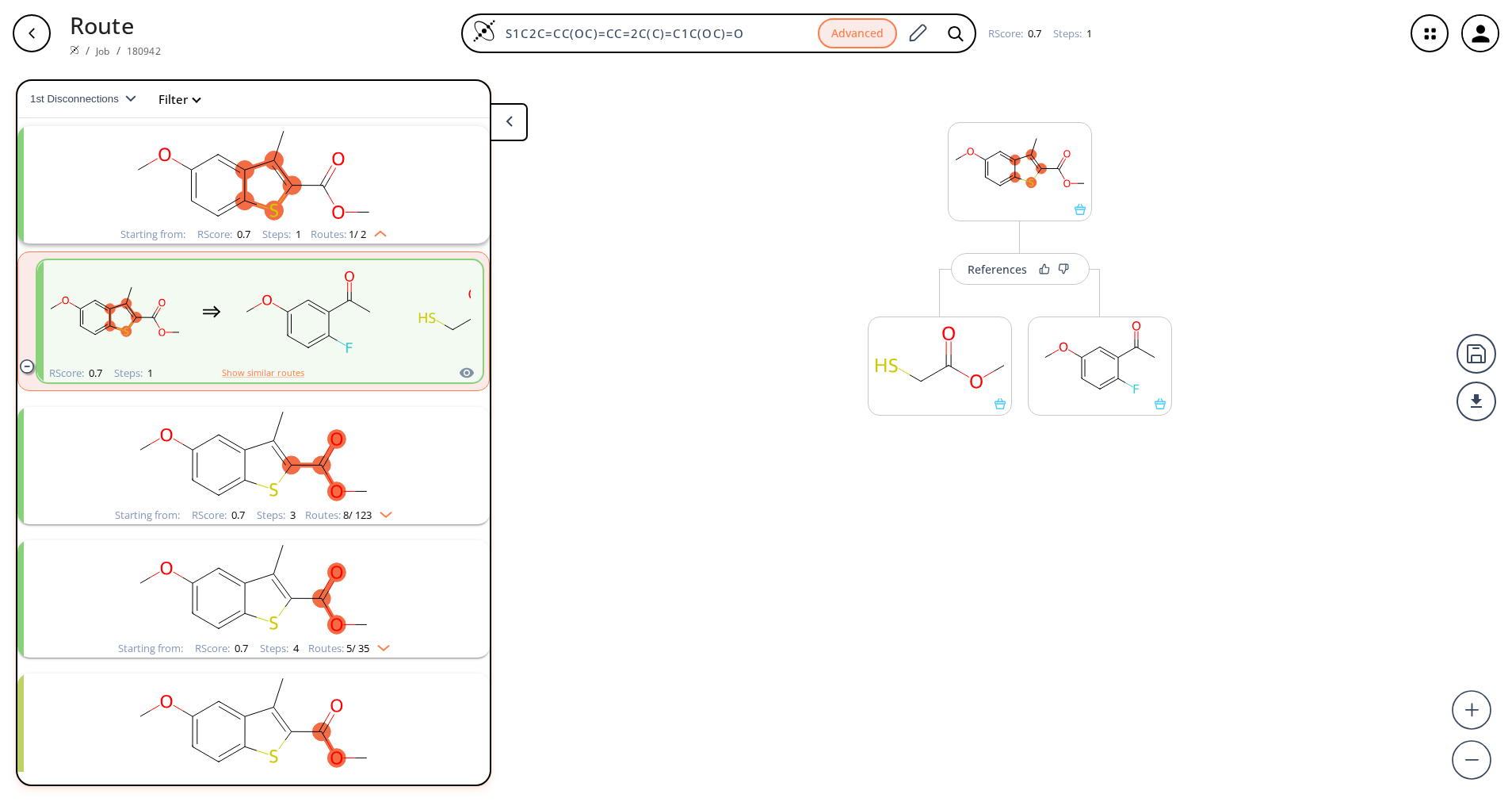
drag, startPoint x: -5, startPoint y: 85, endPoint x: 907, endPoint y: 150, distance: 914.3
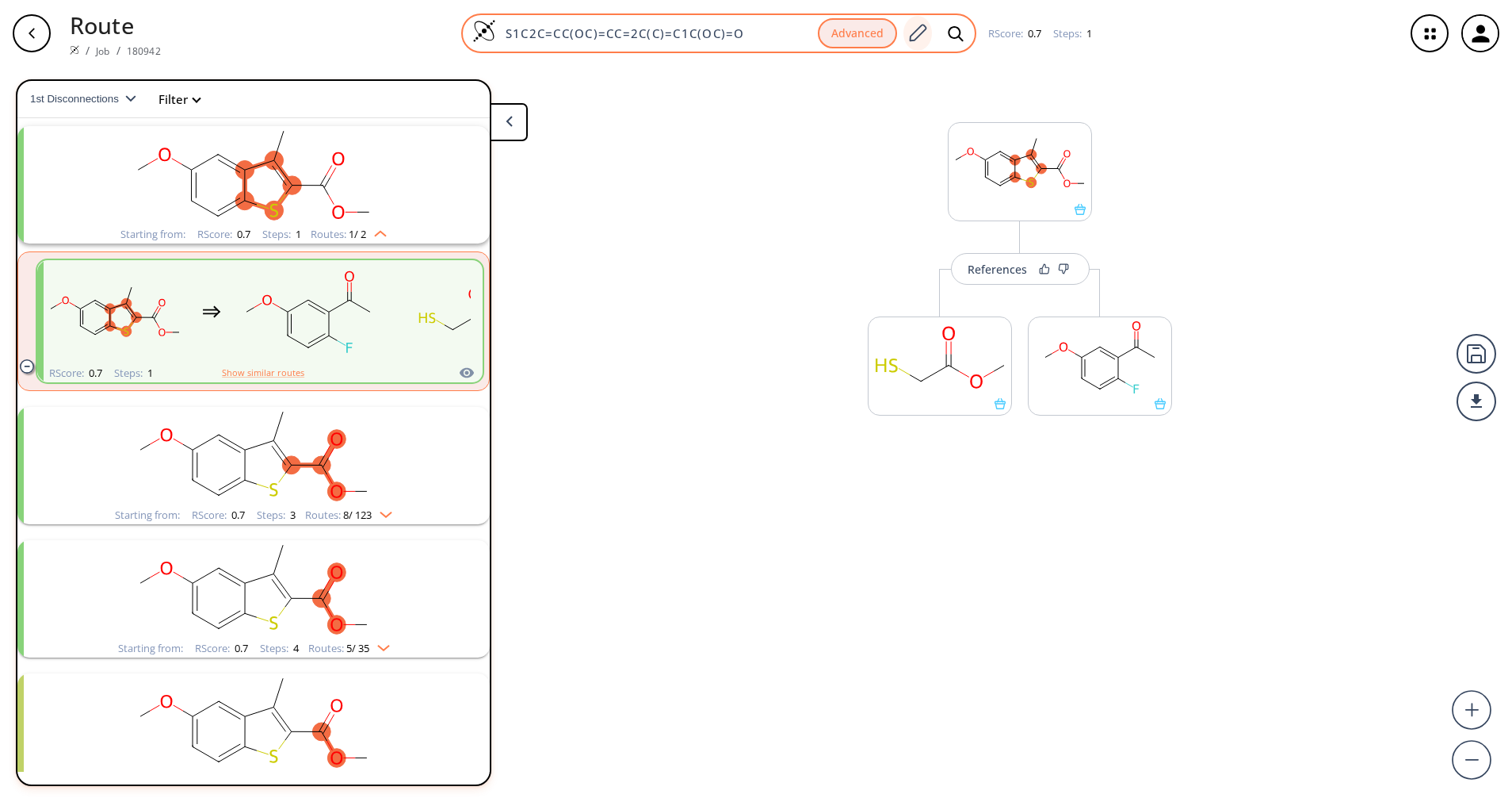
drag, startPoint x: 907, startPoint y: 150, endPoint x: 919, endPoint y: 33, distance: 117.6
click at [919, 33] on icon at bounding box center [917, 33] width 21 height 20
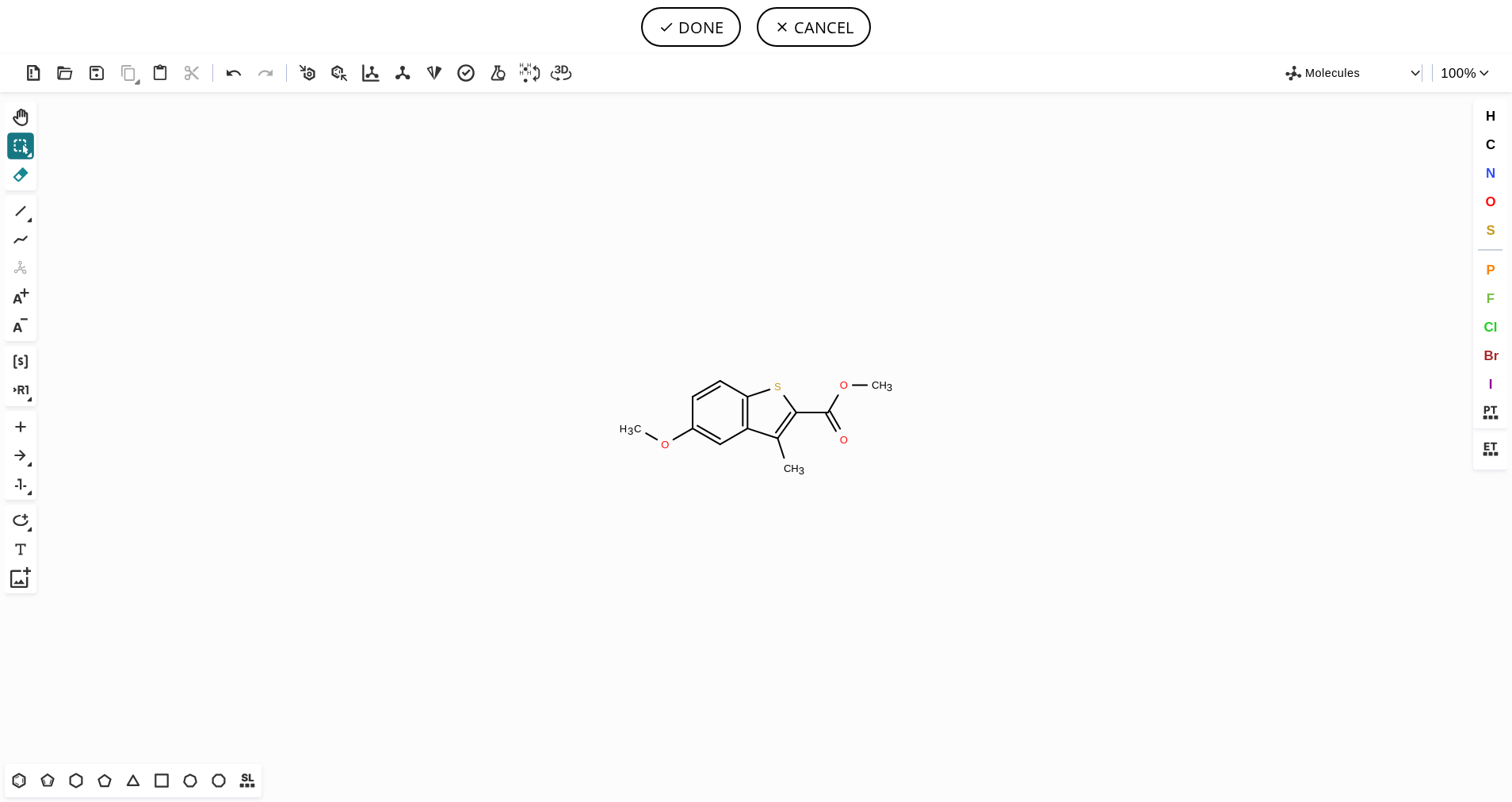
click at [13, 173] on icon at bounding box center [20, 174] width 20 height 20
click at [796, 467] on tspan "H" at bounding box center [795, 468] width 8 height 12
click at [695, 37] on button "DONE" at bounding box center [691, 27] width 100 height 40
type input "S1C(C(=O)OC)=CC2=C1C=CC(=C2)OC"
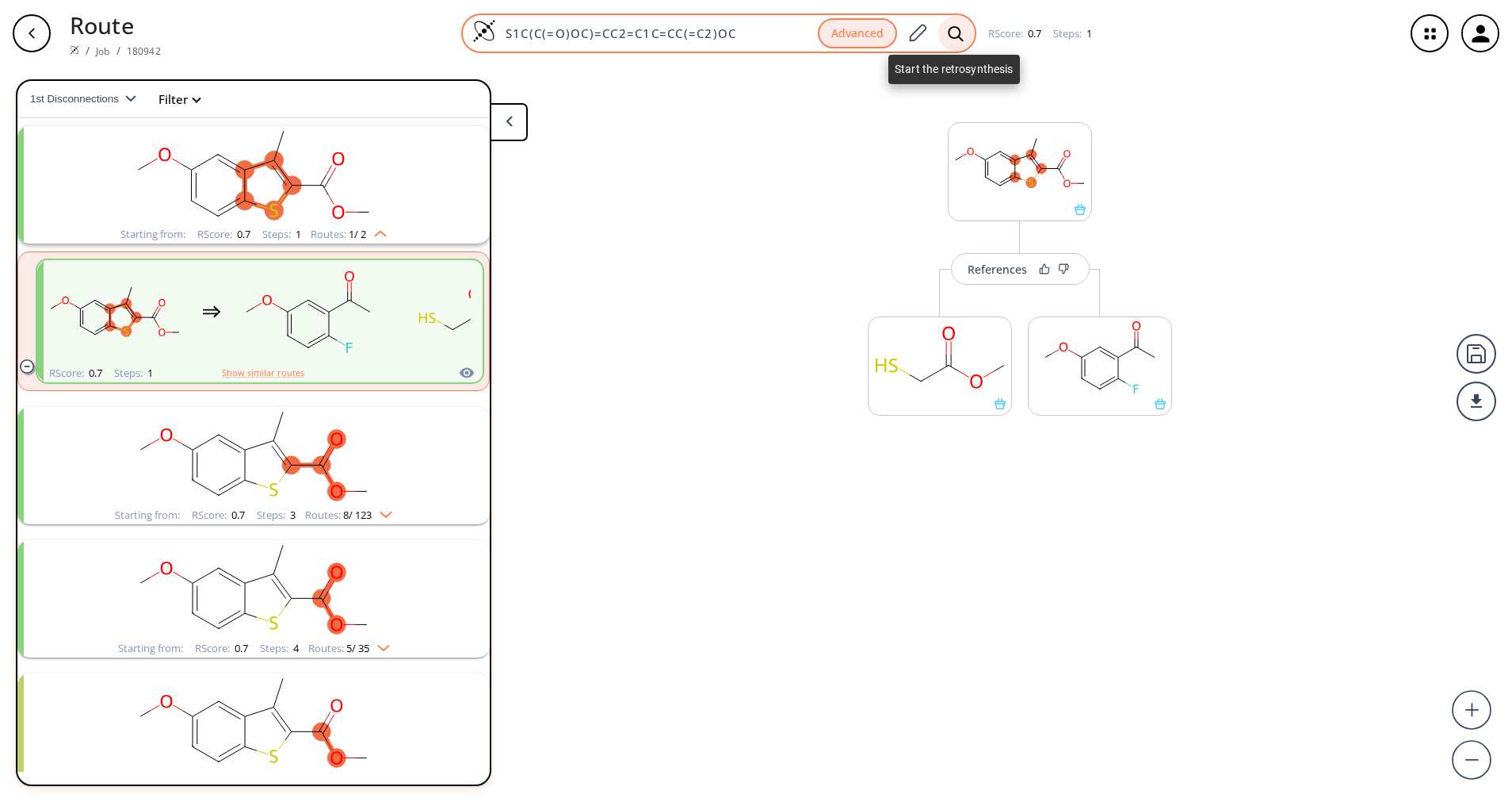
click at [958, 25] on icon at bounding box center [955, 33] width 15 height 16
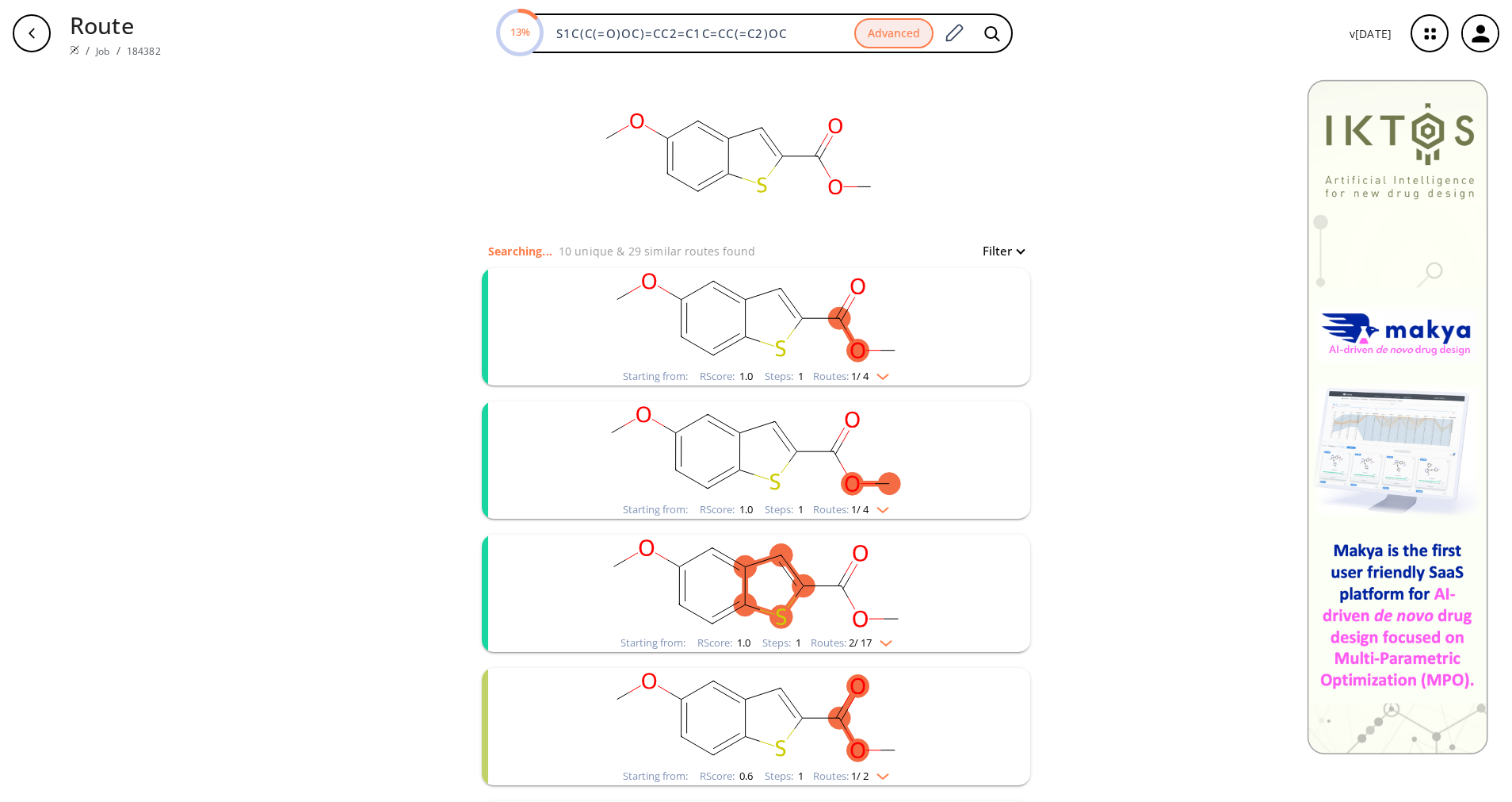
click at [860, 515] on span "1 / 4" at bounding box center [859, 509] width 17 height 11
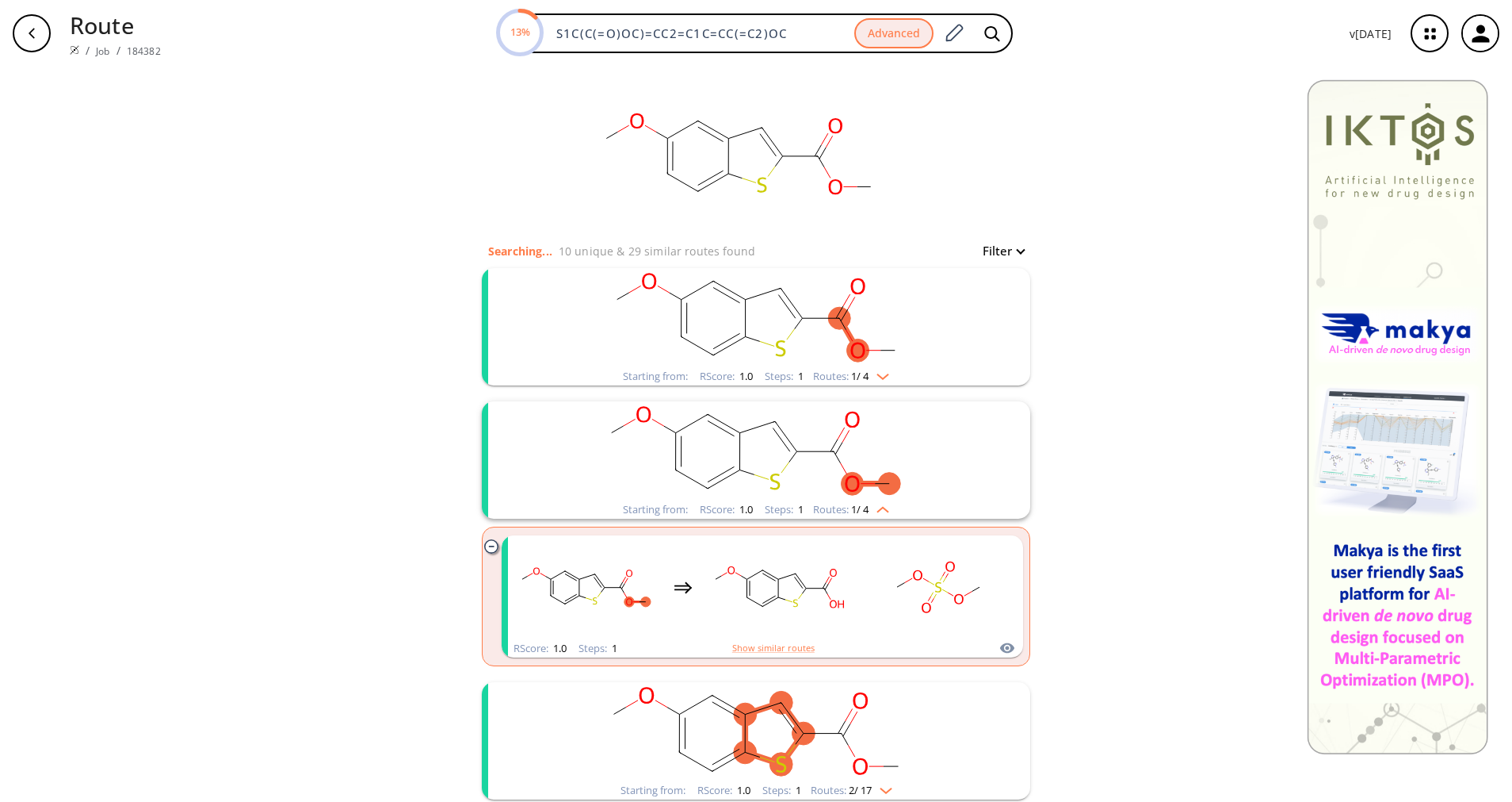
click at [860, 515] on span "1 / 4" at bounding box center [859, 509] width 17 height 11
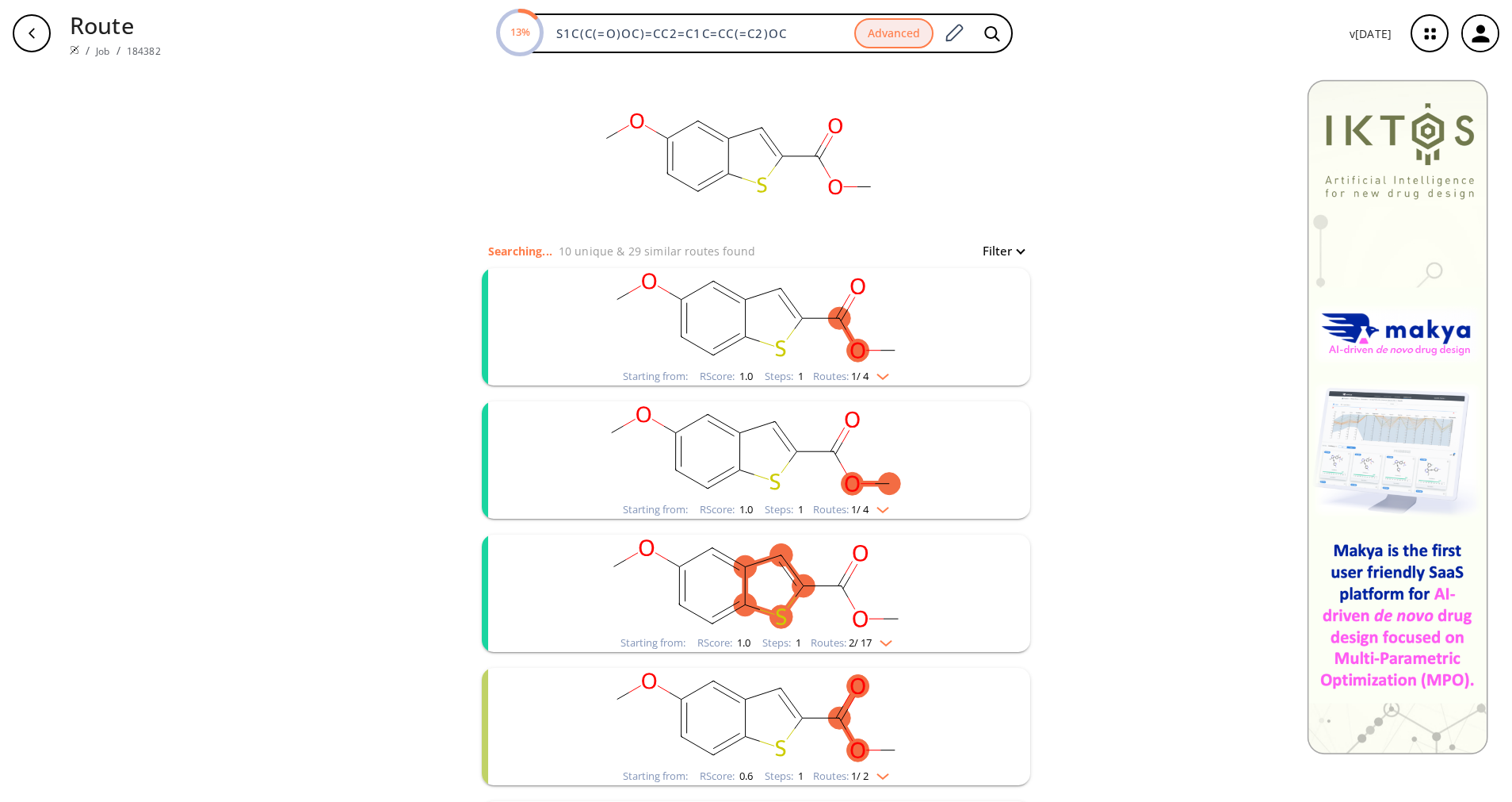
click at [864, 648] on span "2 / 17" at bounding box center [860, 642] width 23 height 11
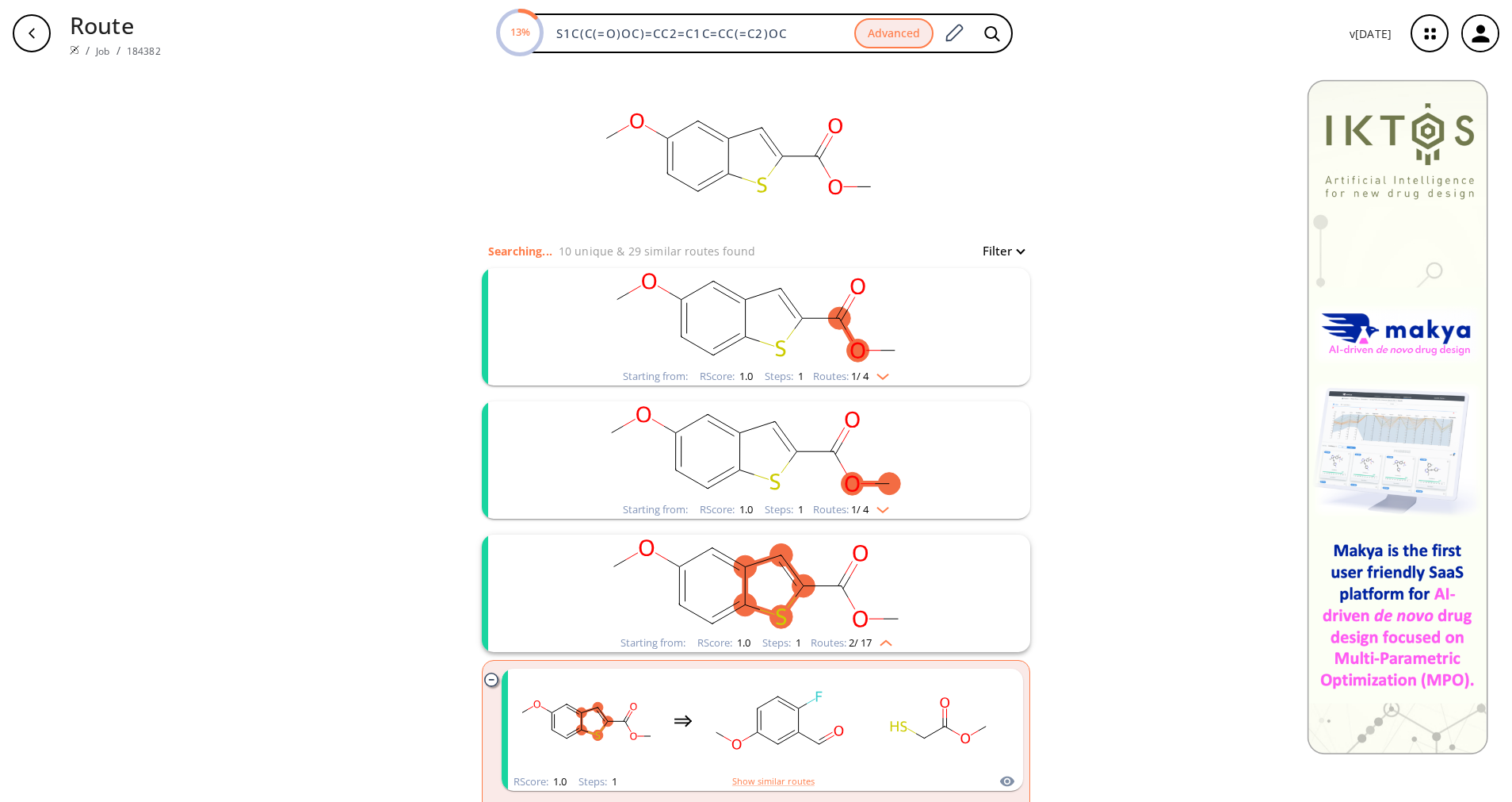
click at [864, 648] on span "2 / 17" at bounding box center [860, 642] width 23 height 11
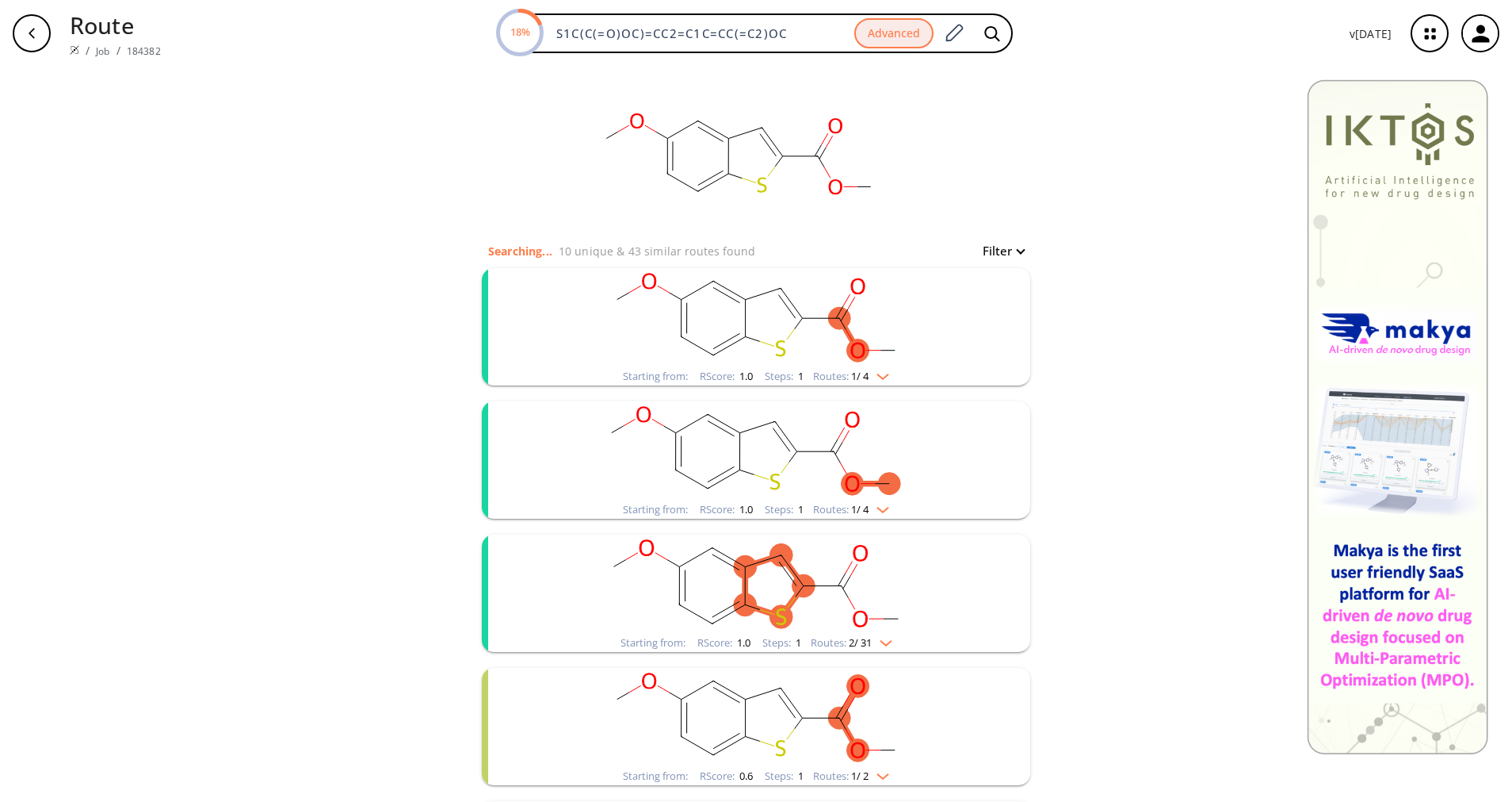
drag, startPoint x: 1033, startPoint y: -32, endPoint x: 1052, endPoint y: -88, distance: 59.1
drag, startPoint x: 1052, startPoint y: -88, endPoint x: 1127, endPoint y: 368, distance: 462.1
click at [1084, 560] on div "clear Searching... 10 unique & 43 similar routes found Filter Starting from: [G…" at bounding box center [756, 803] width 1512 height 1472
drag, startPoint x: 1087, startPoint y: 216, endPoint x: 1352, endPoint y: -88, distance: 403.3
